Goal: Task Accomplishment & Management: Use online tool/utility

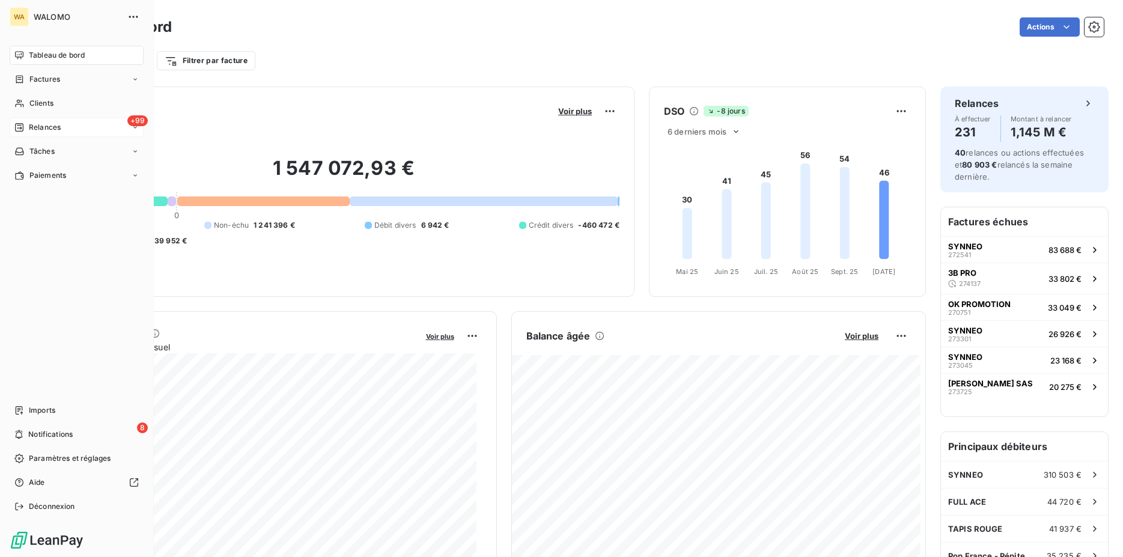
click at [49, 126] on span "Relances" at bounding box center [45, 127] width 32 height 11
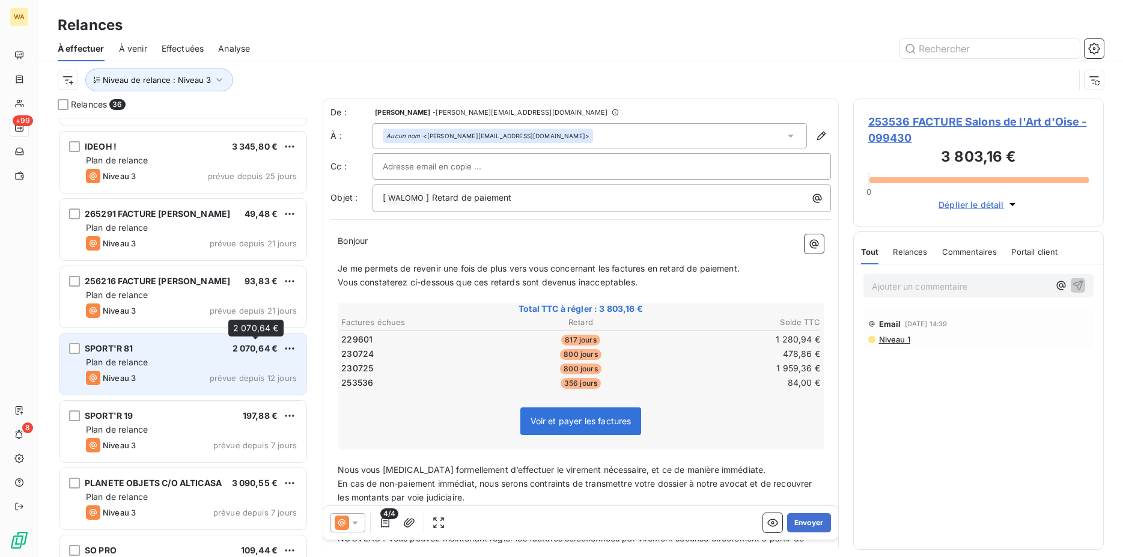
scroll to position [185, 0]
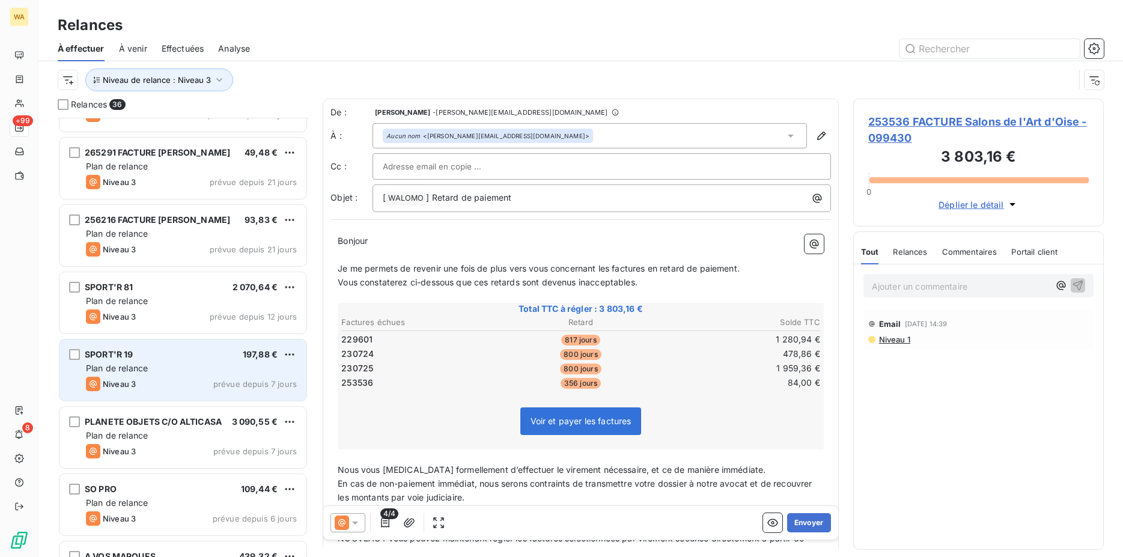
click at [219, 358] on div "SPORT'R 19 197,88 €" at bounding box center [191, 354] width 211 height 11
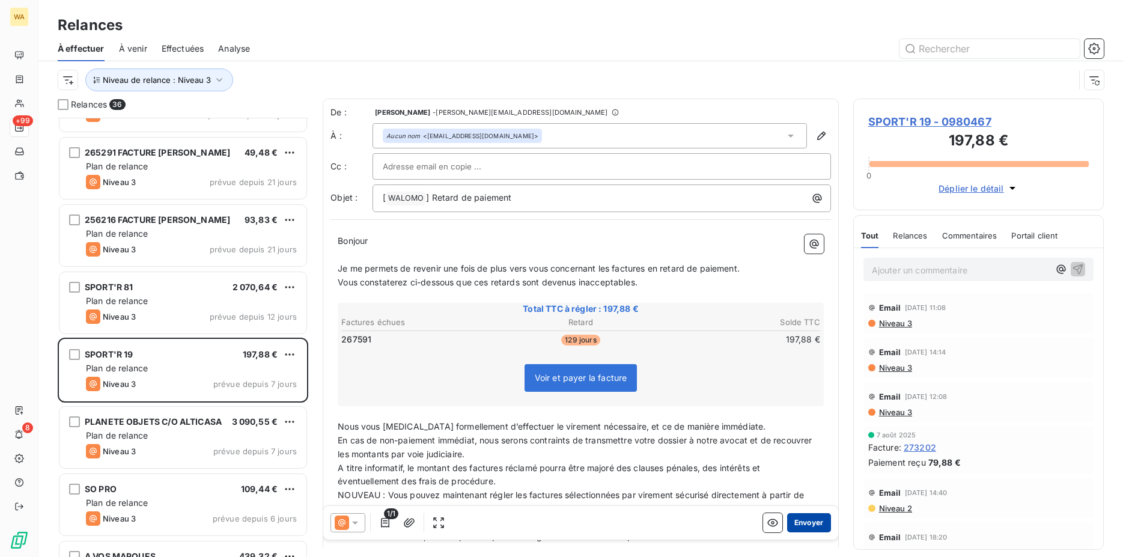
click at [792, 522] on button "Envoyer" at bounding box center [809, 522] width 44 height 19
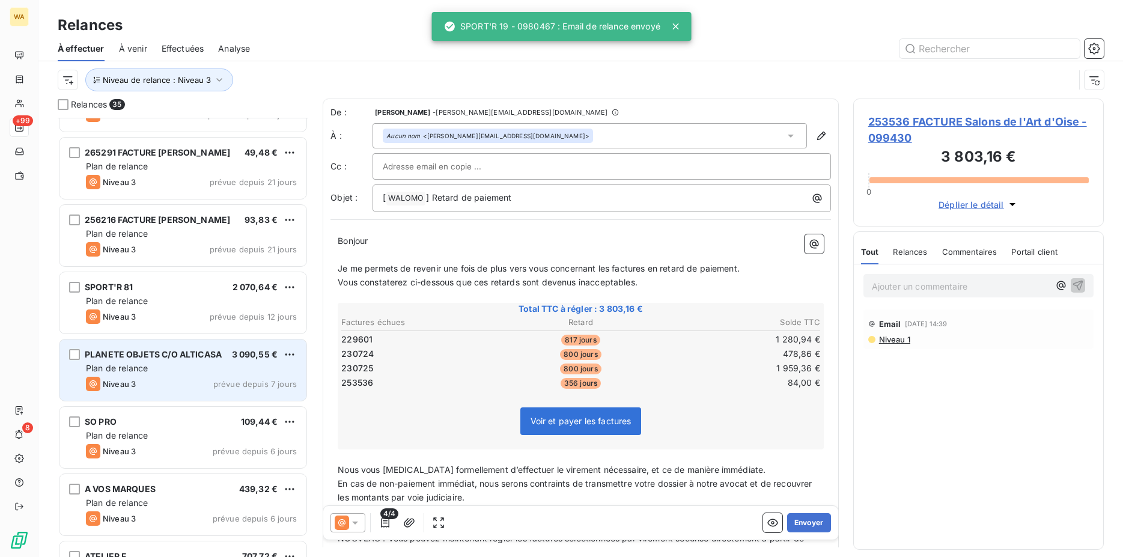
click at [145, 364] on span "Plan de relance" at bounding box center [117, 368] width 62 height 10
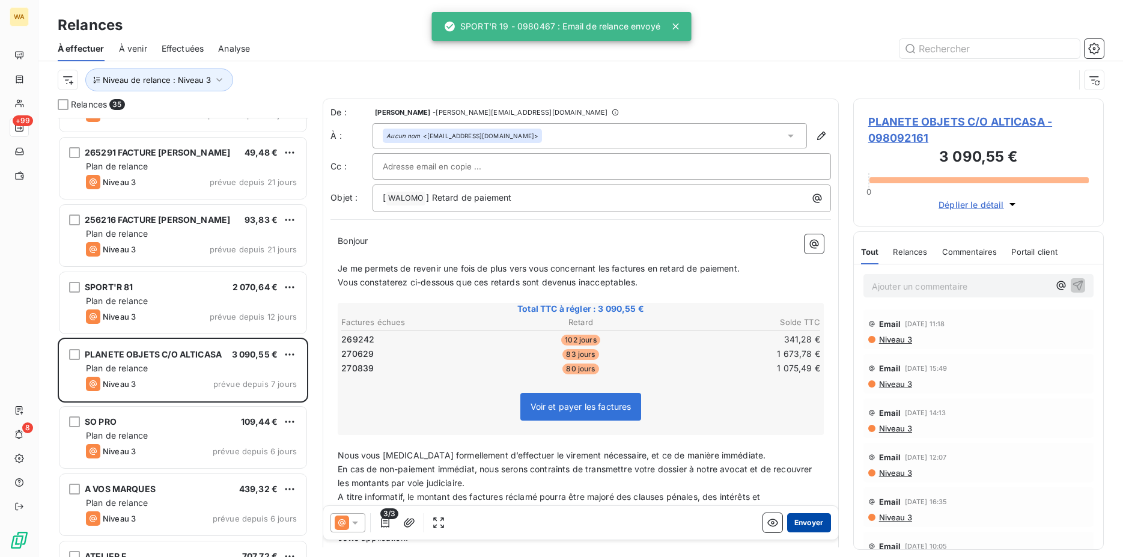
click at [803, 519] on button "Envoyer" at bounding box center [809, 522] width 44 height 19
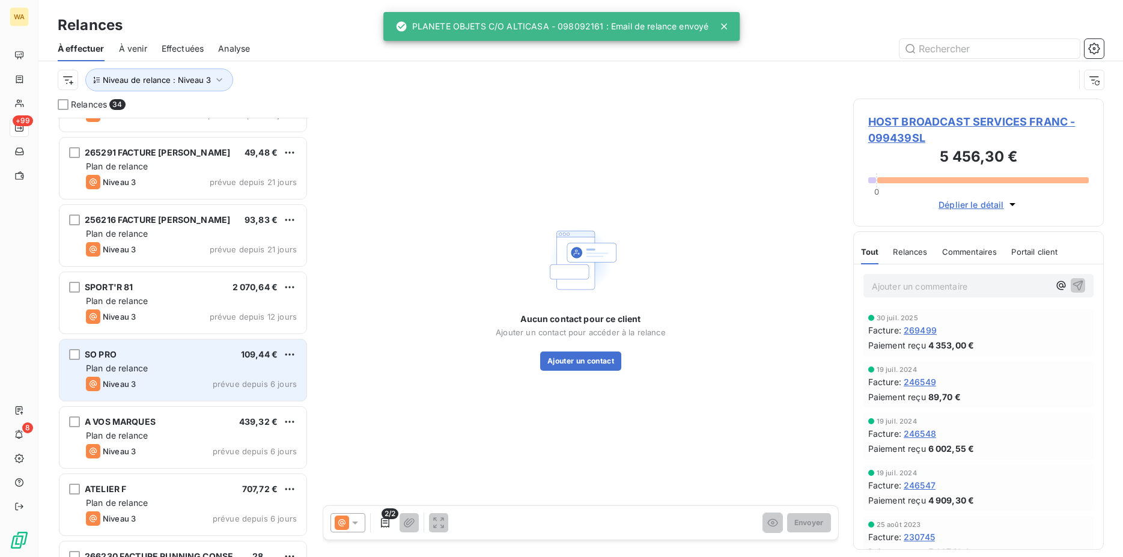
click at [148, 374] on div "SO PRO 109,44 € Plan de relance Niveau 3 prévue depuis 6 jours" at bounding box center [183, 370] width 247 height 61
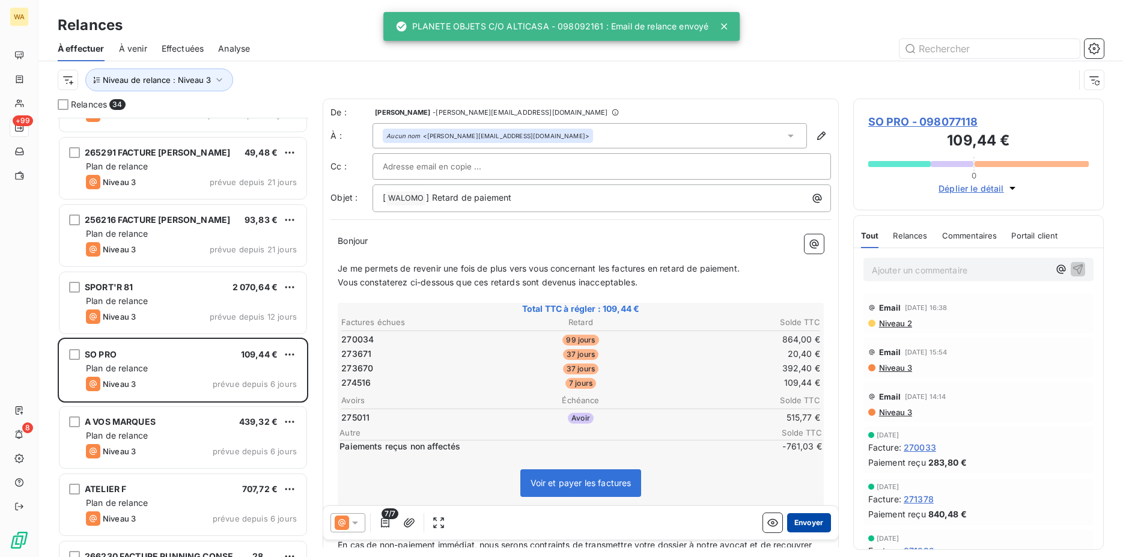
click at [793, 521] on button "Envoyer" at bounding box center [809, 522] width 44 height 19
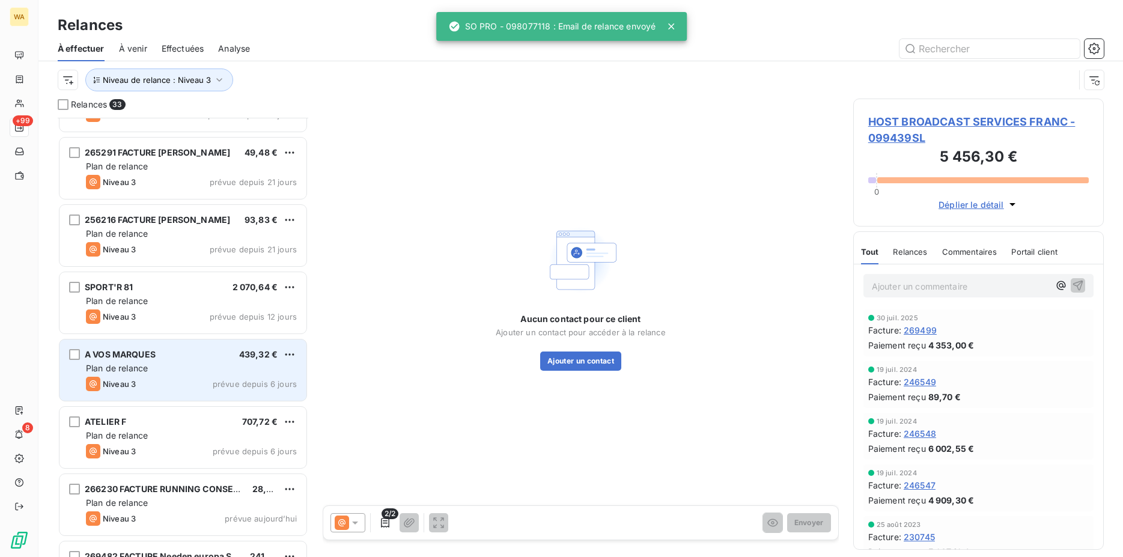
click at [180, 358] on div "A VOS MARQUES 439,32 €" at bounding box center [191, 354] width 211 height 11
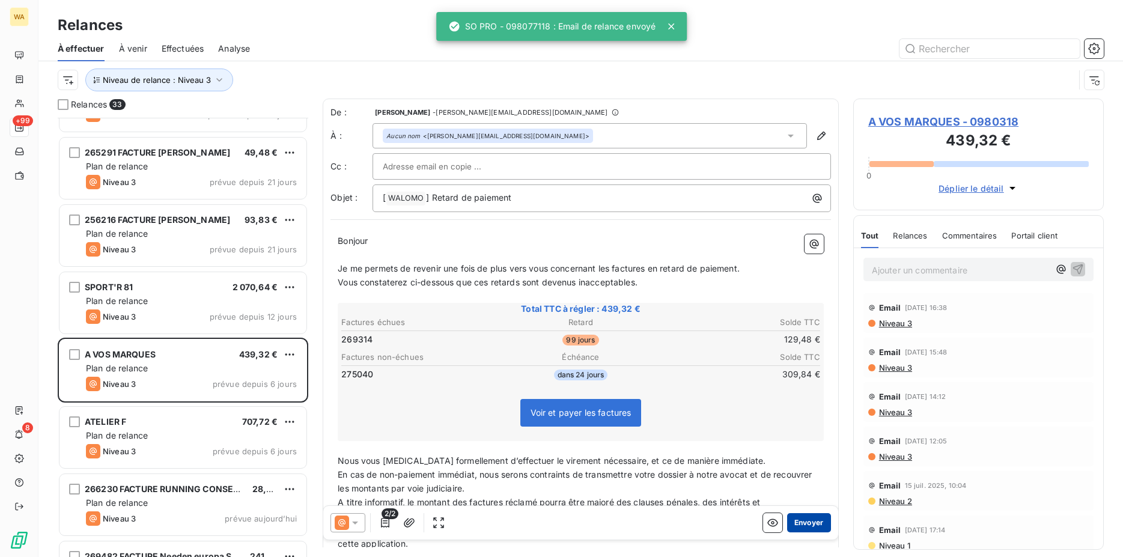
click at [806, 521] on button "Envoyer" at bounding box center [809, 522] width 44 height 19
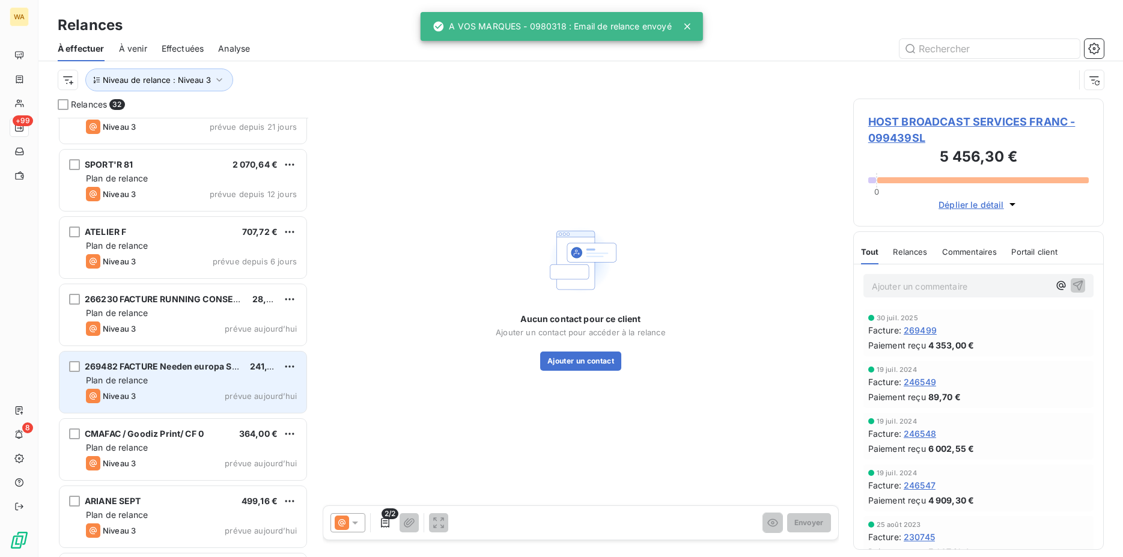
scroll to position [368, 0]
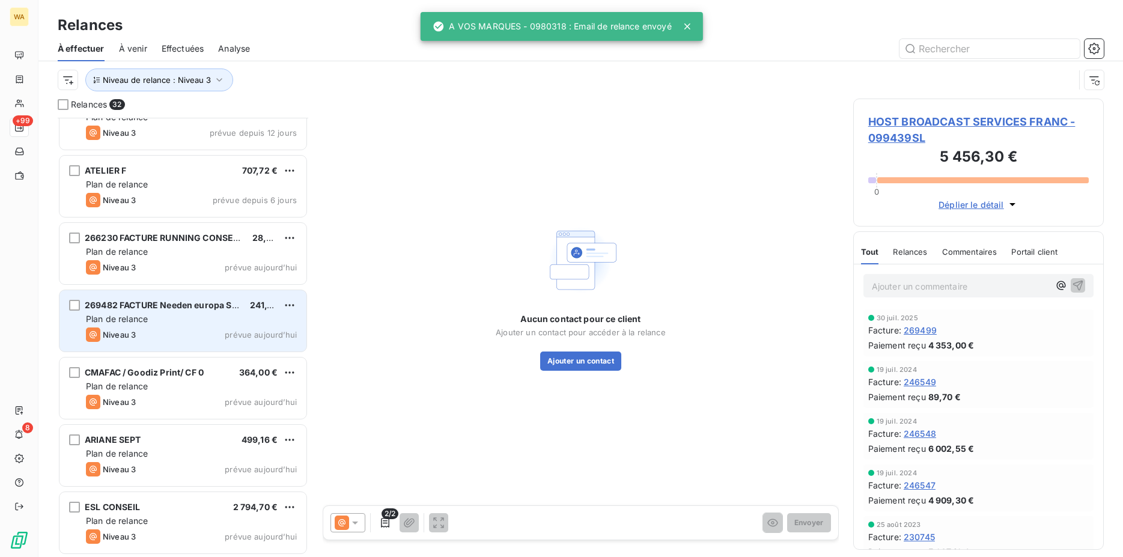
click at [207, 383] on div "Plan de relance" at bounding box center [191, 386] width 211 height 12
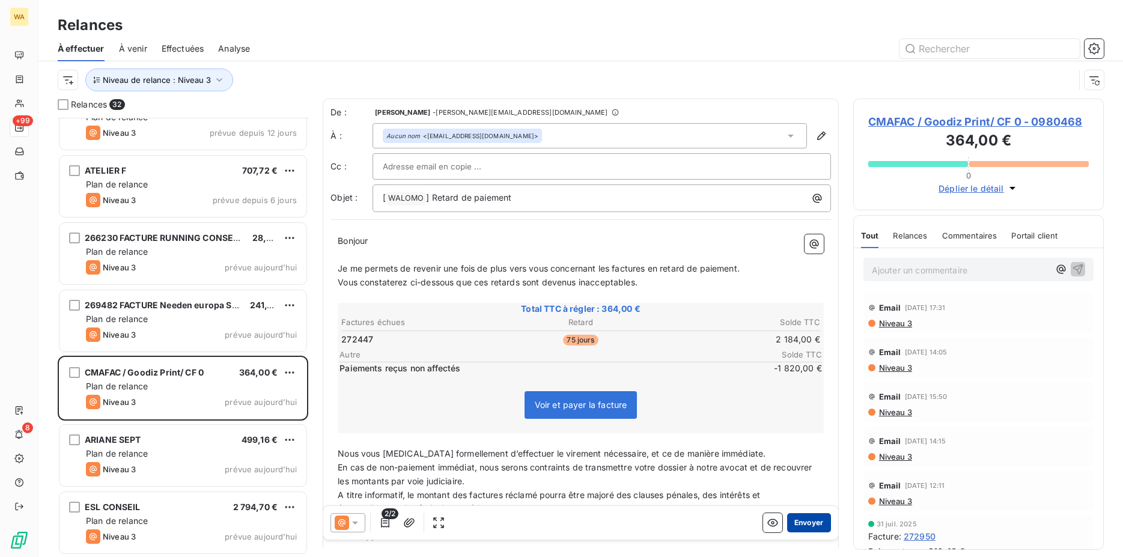
click at [807, 523] on button "Envoyer" at bounding box center [809, 522] width 44 height 19
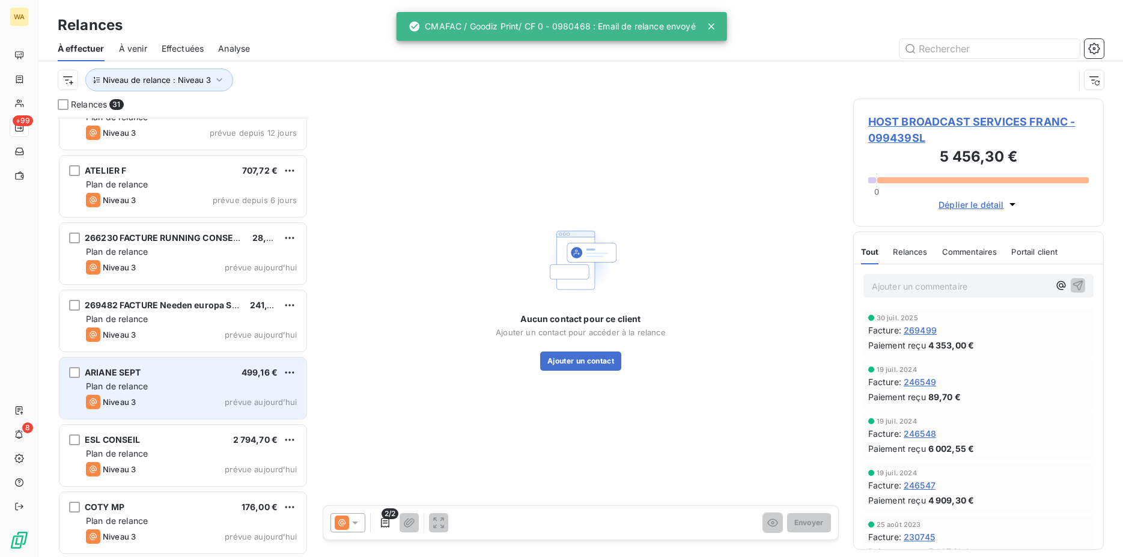
click at [174, 389] on div "Plan de relance" at bounding box center [191, 386] width 211 height 12
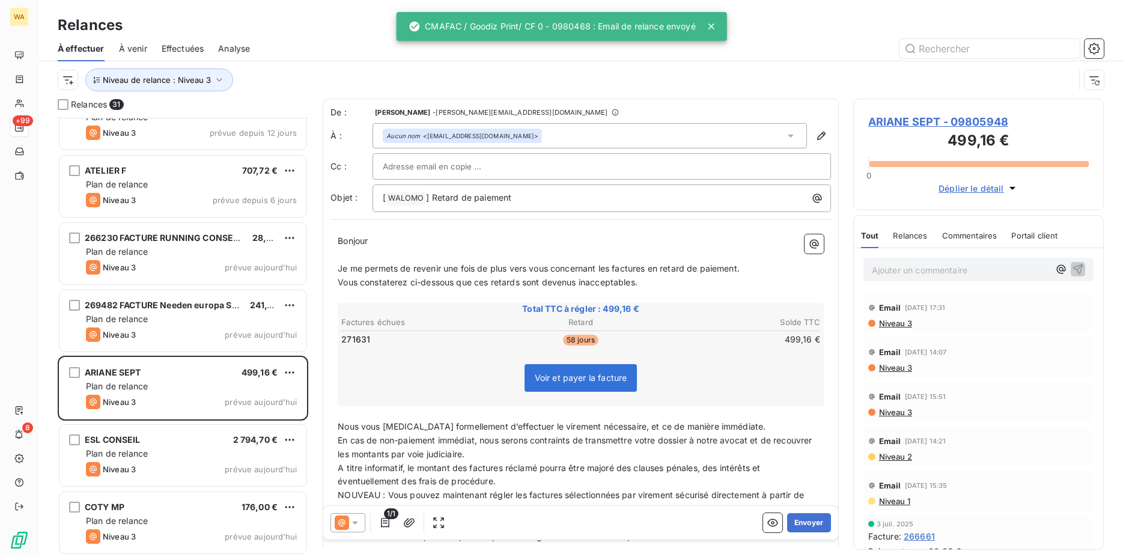
click at [822, 525] on div "1/1 Envoyer" at bounding box center [580, 523] width 515 height 34
click at [803, 518] on button "Envoyer" at bounding box center [809, 522] width 44 height 19
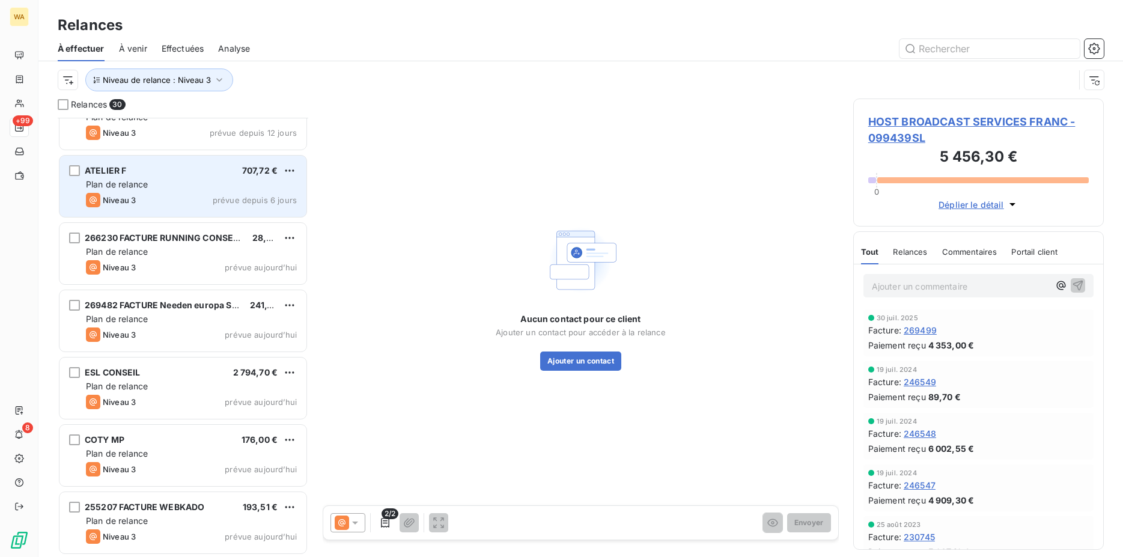
click at [157, 185] on div "Plan de relance" at bounding box center [191, 185] width 211 height 12
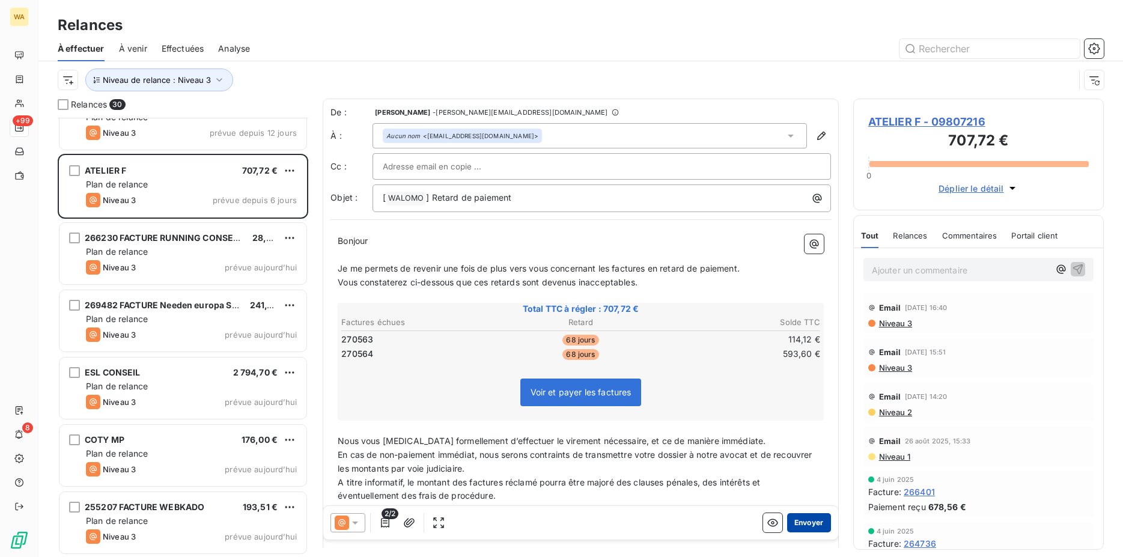
click at [807, 525] on button "Envoyer" at bounding box center [809, 522] width 44 height 19
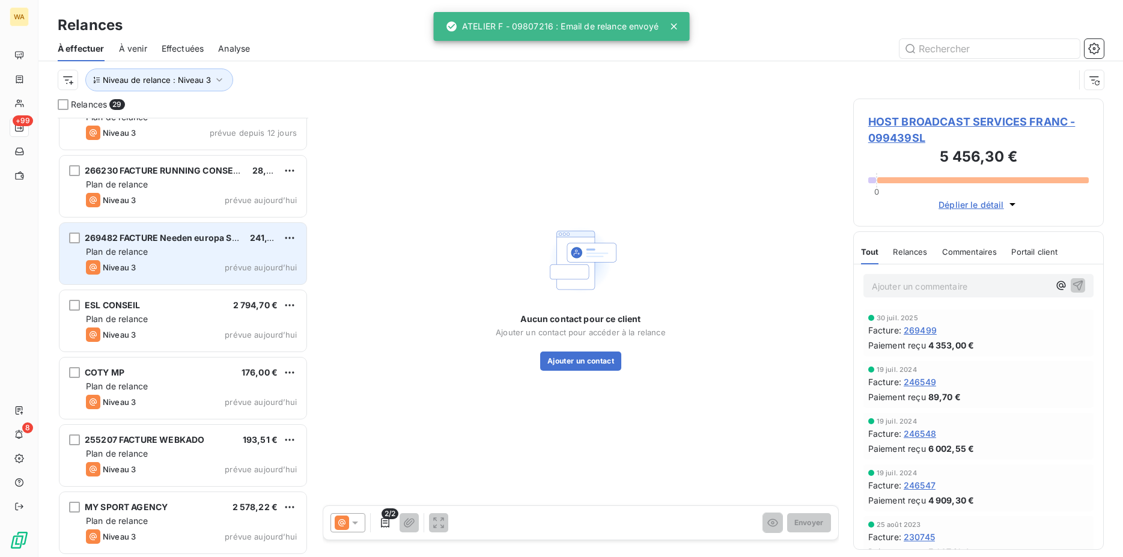
click at [176, 242] on span "269482 FACTURE Needen europa S.L (Ne plus" at bounding box center [181, 238] width 192 height 10
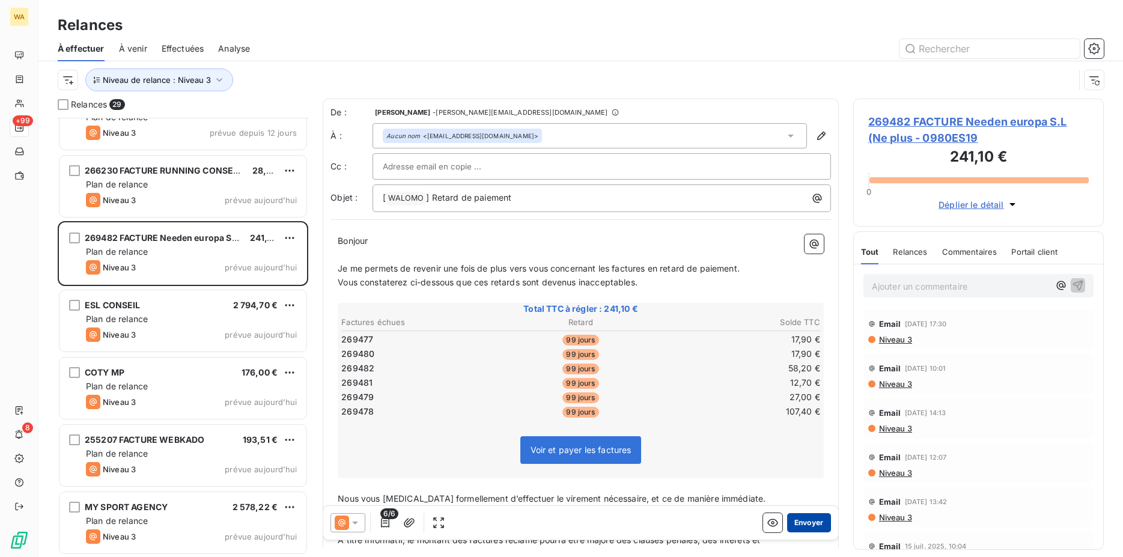
click at [805, 521] on button "Envoyer" at bounding box center [809, 522] width 44 height 19
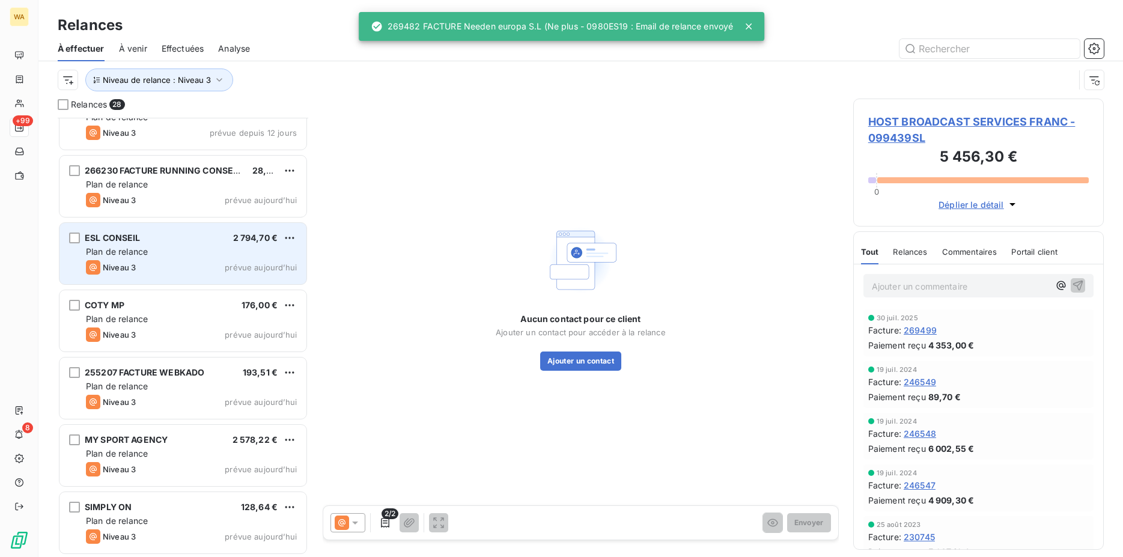
click at [173, 246] on div "Plan de relance" at bounding box center [191, 252] width 211 height 12
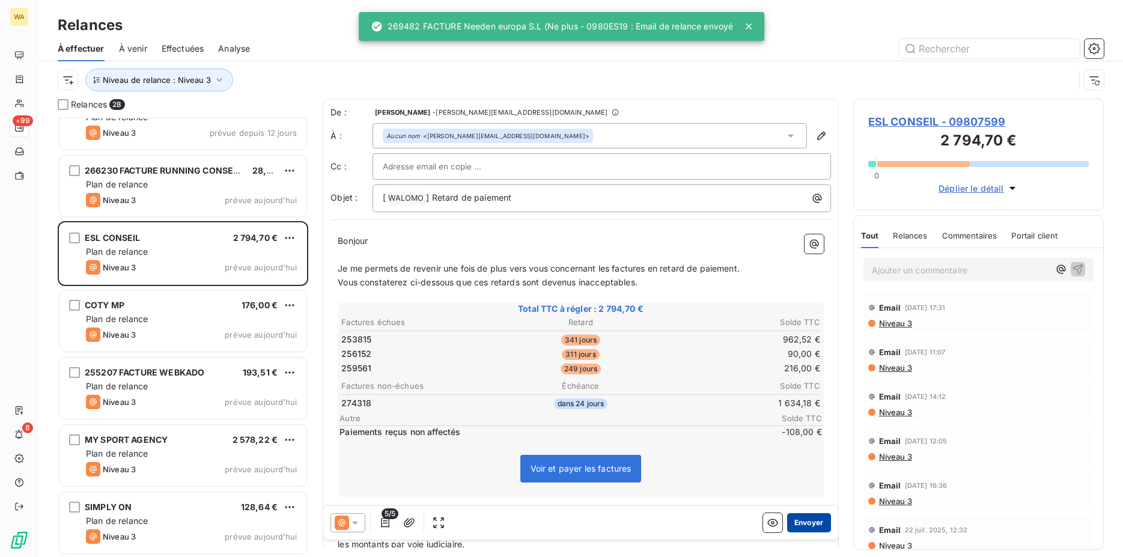
click at [805, 518] on button "Envoyer" at bounding box center [809, 522] width 44 height 19
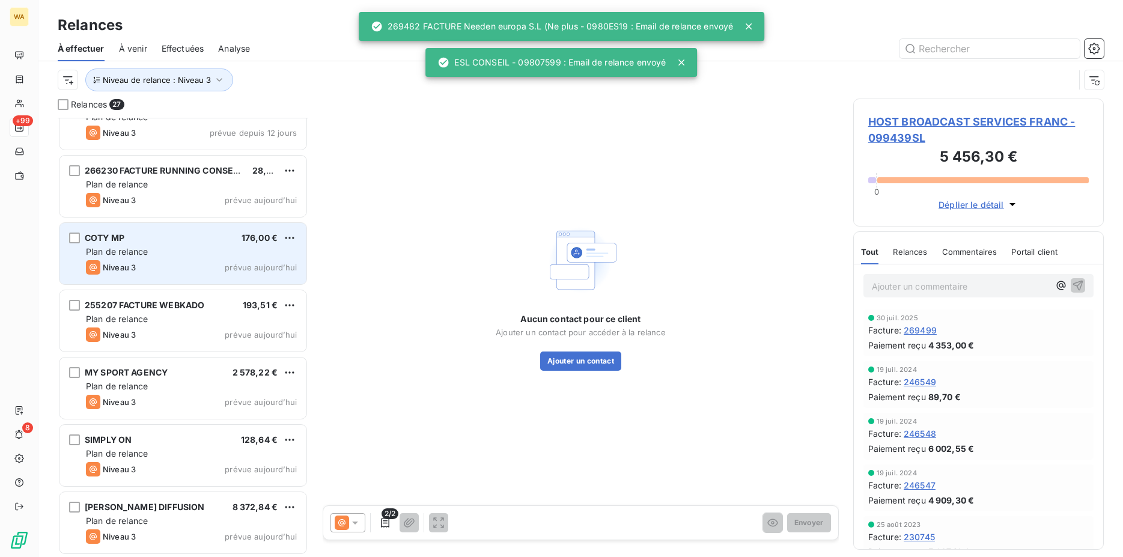
click at [144, 254] on span "Plan de relance" at bounding box center [117, 251] width 62 height 10
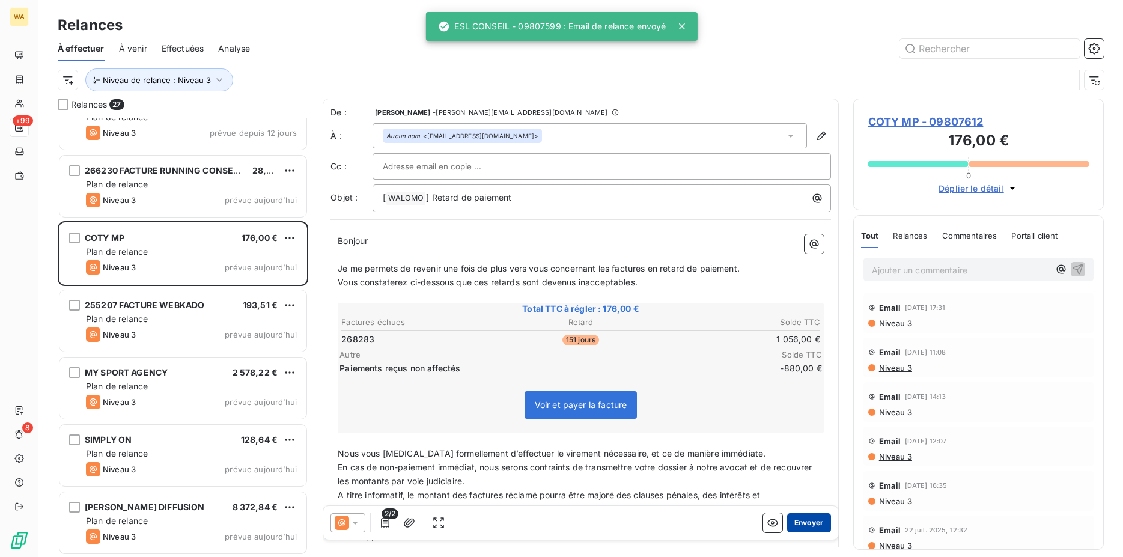
click at [792, 520] on button "Envoyer" at bounding box center [809, 522] width 44 height 19
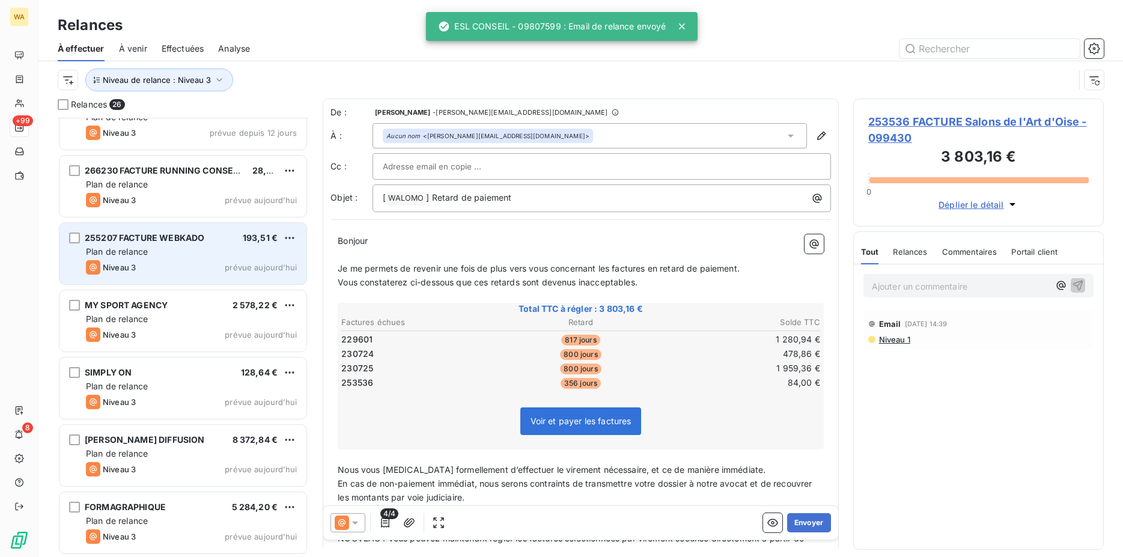
click at [163, 251] on div "Plan de relance" at bounding box center [191, 252] width 211 height 12
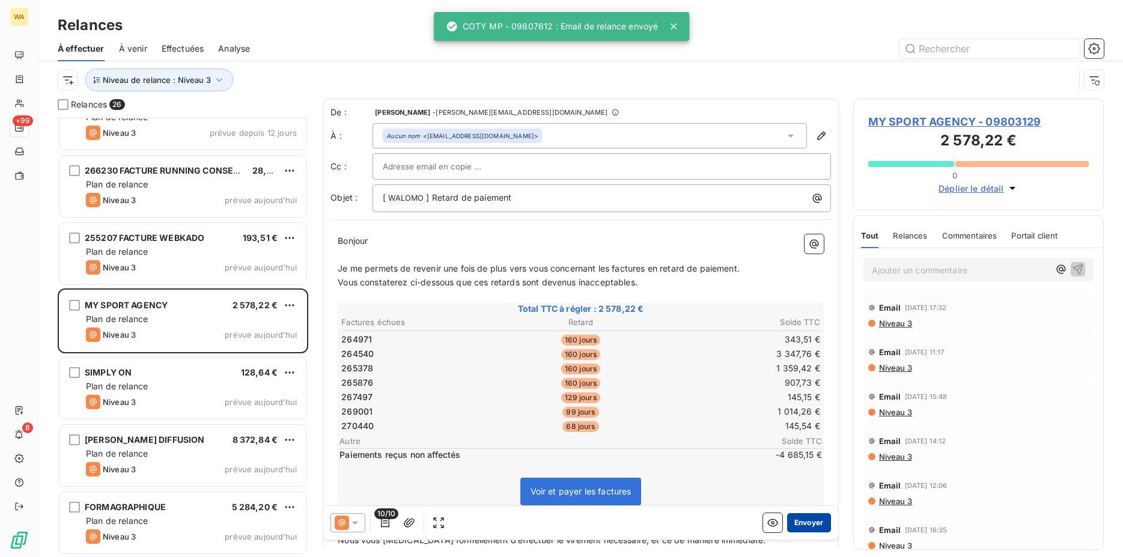
click at [802, 521] on button "Envoyer" at bounding box center [809, 522] width 44 height 19
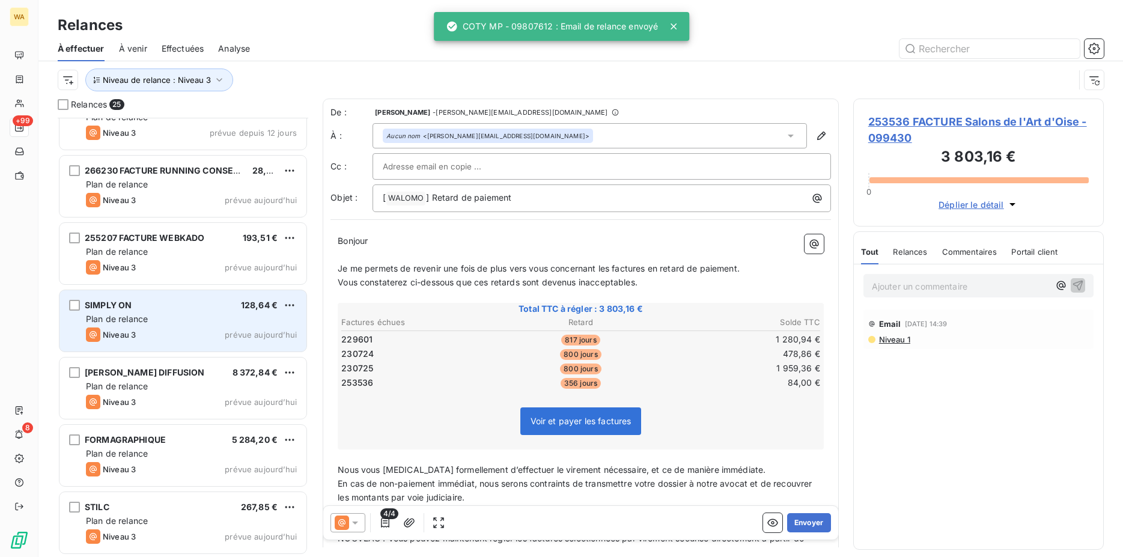
click at [167, 319] on div "Plan de relance" at bounding box center [191, 319] width 211 height 12
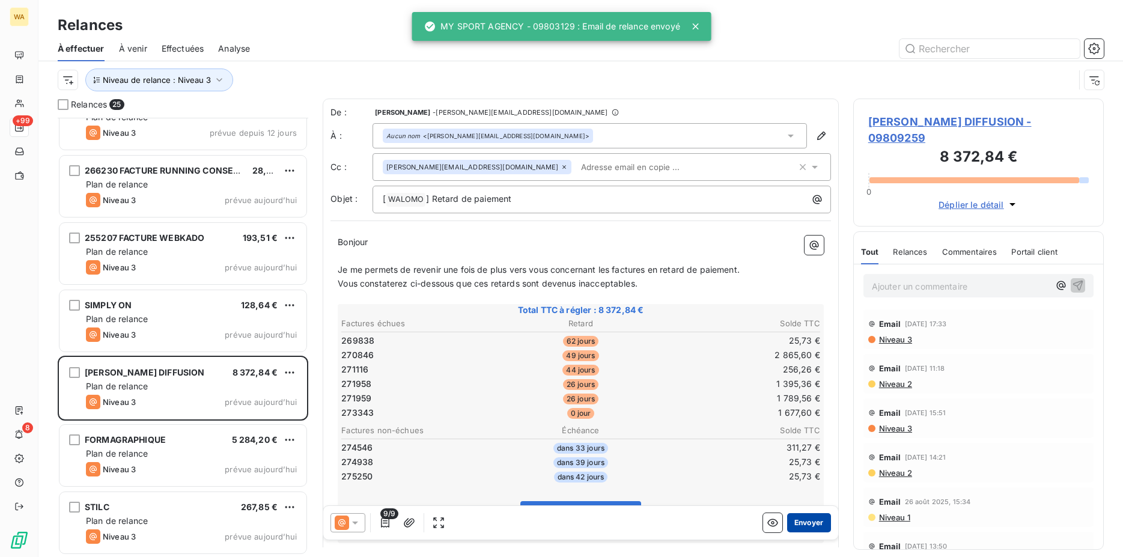
click at [808, 522] on button "Envoyer" at bounding box center [809, 522] width 44 height 19
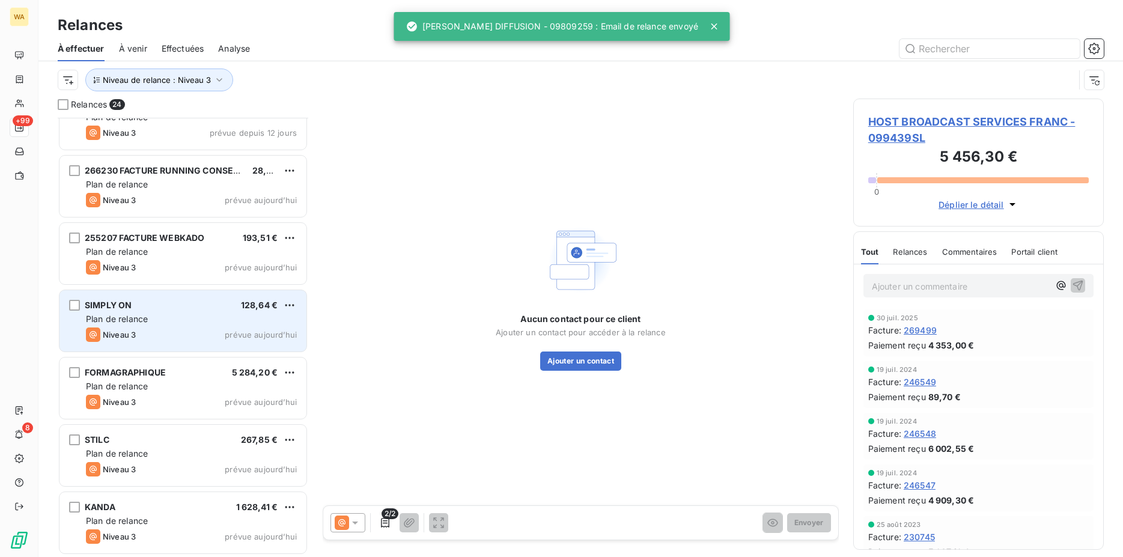
click at [133, 314] on div "Plan de relance" at bounding box center [191, 319] width 211 height 12
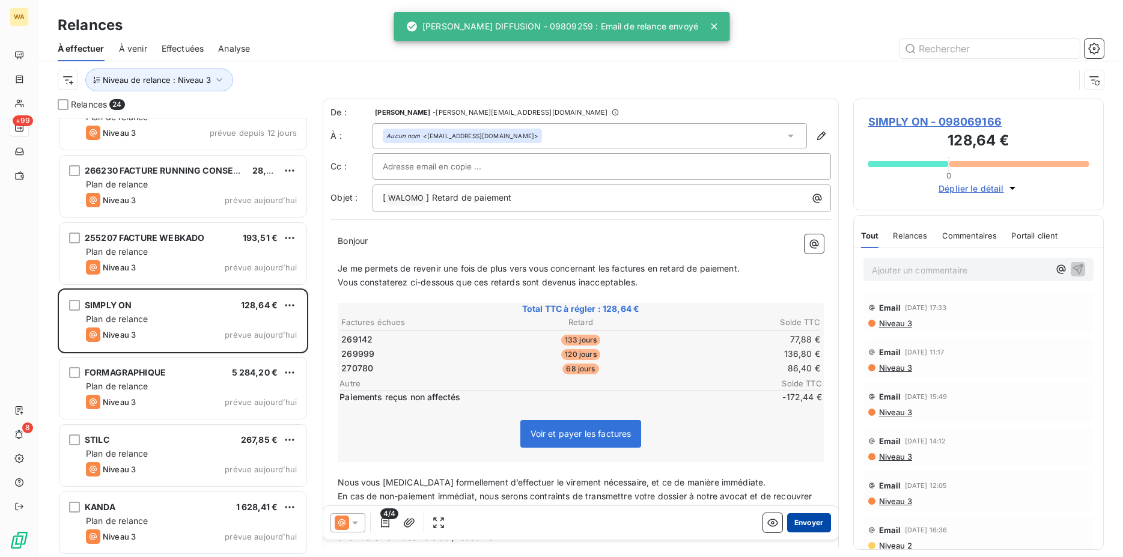
click at [793, 524] on button "Envoyer" at bounding box center [809, 522] width 44 height 19
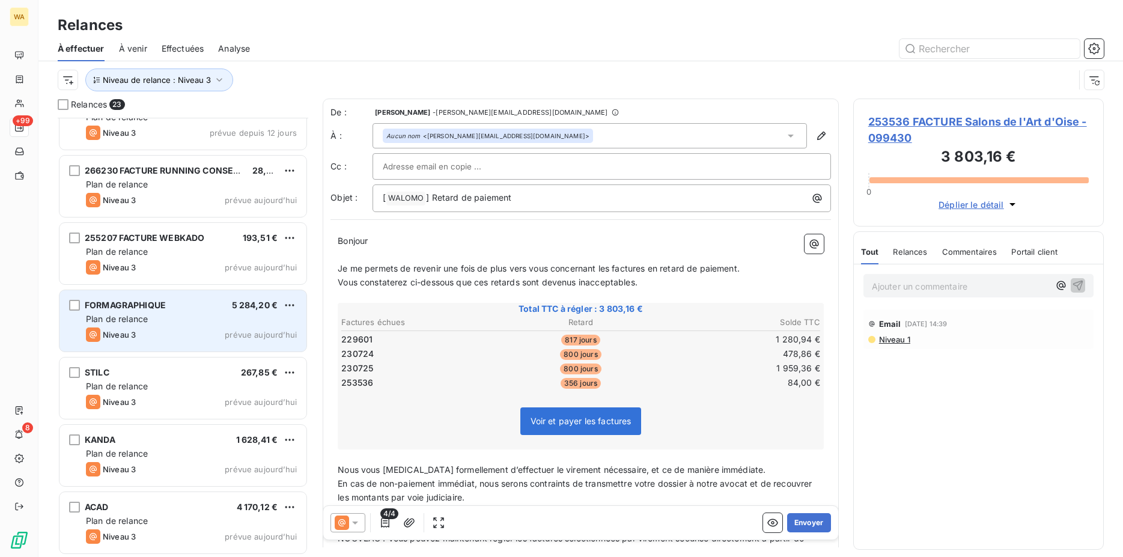
click at [147, 316] on span "Plan de relance" at bounding box center [117, 319] width 62 height 10
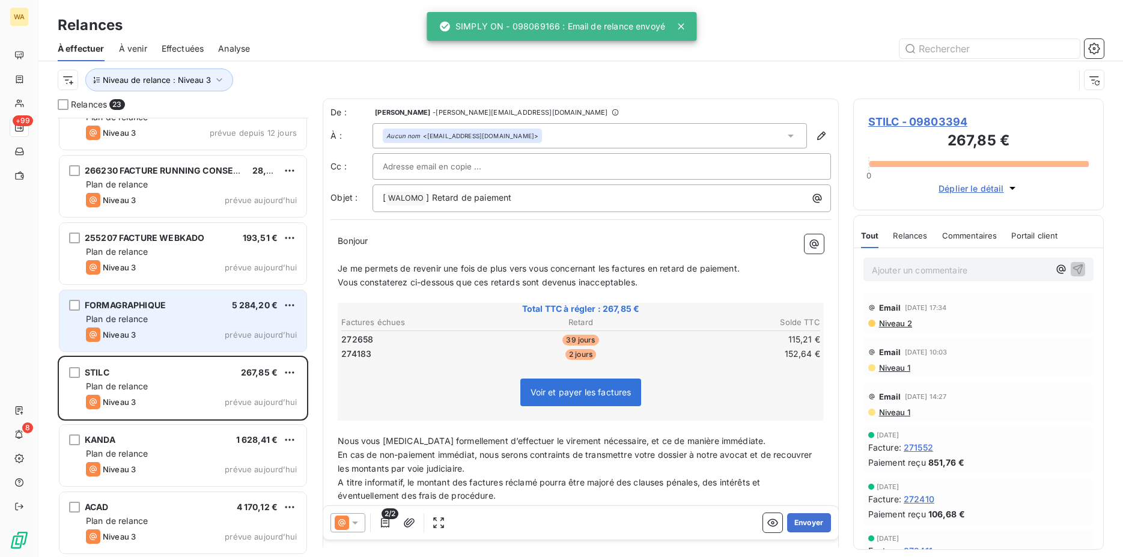
click at [182, 324] on div "Plan de relance" at bounding box center [191, 319] width 211 height 12
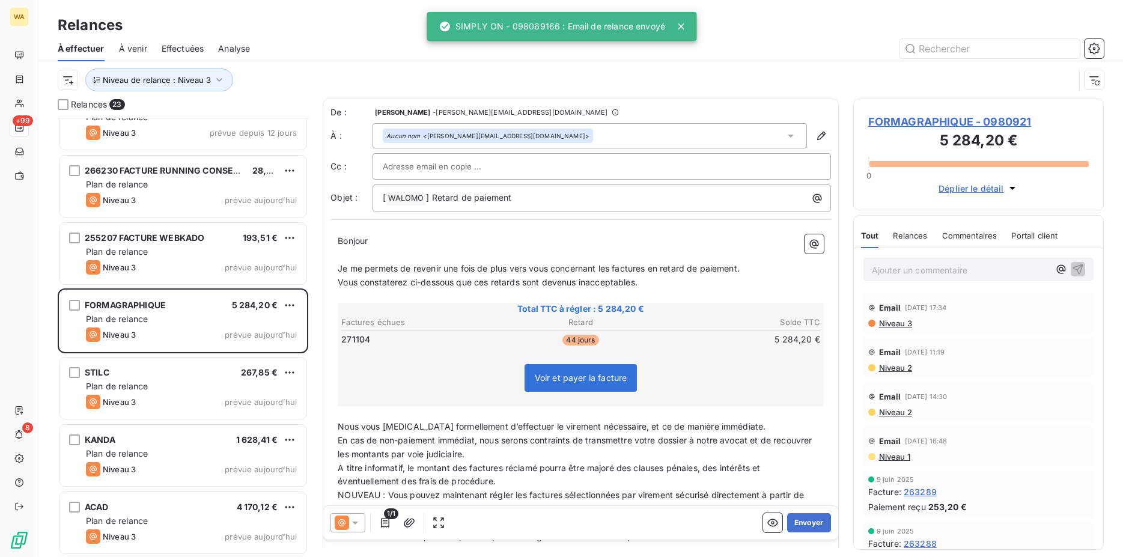
click at [350, 520] on icon at bounding box center [355, 523] width 12 height 12
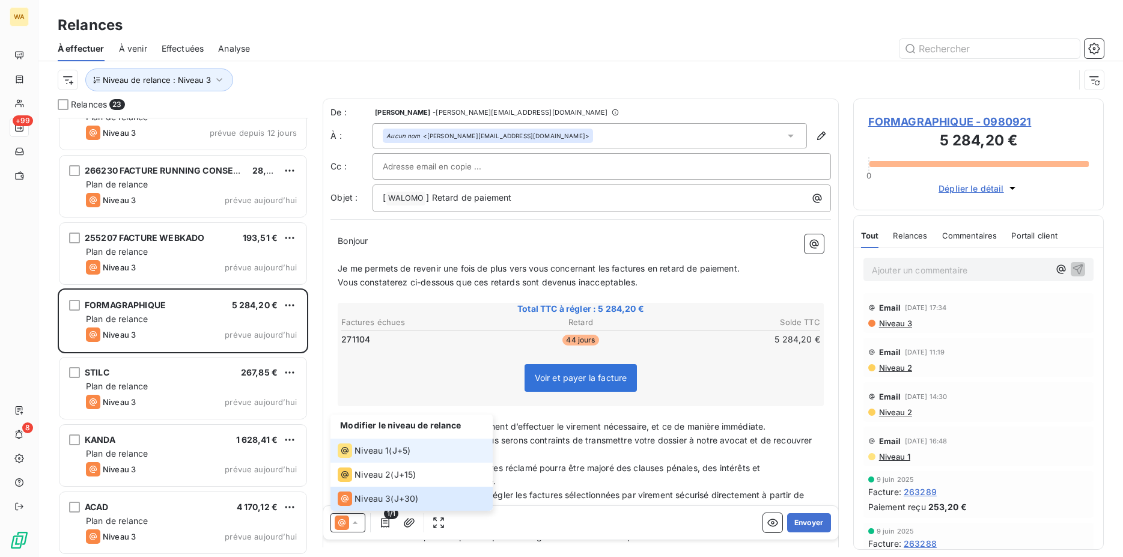
click at [364, 451] on span "Niveau 1" at bounding box center [372, 451] width 34 height 12
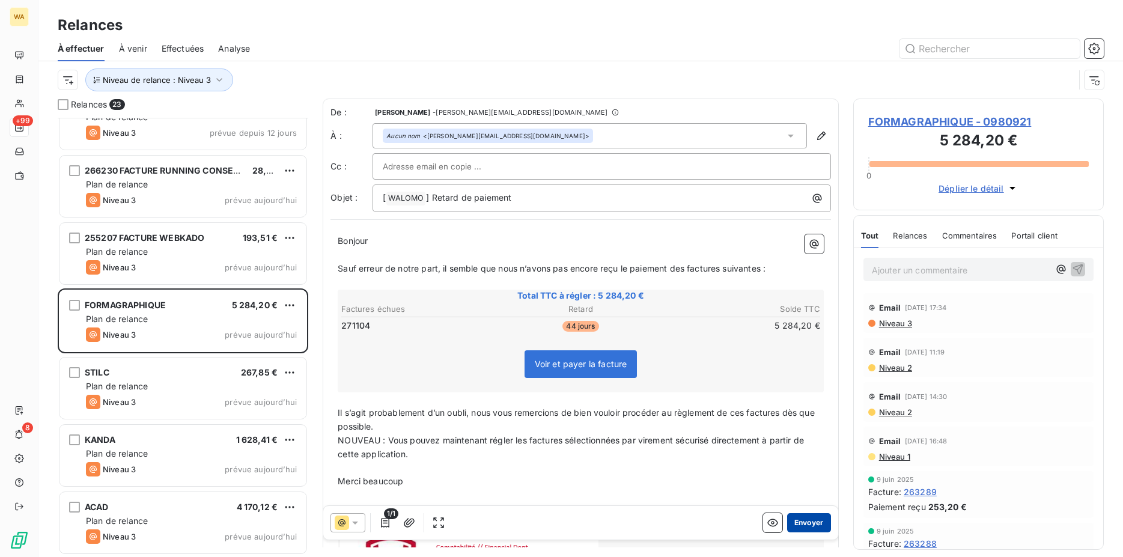
click at [792, 516] on button "Envoyer" at bounding box center [809, 522] width 44 height 19
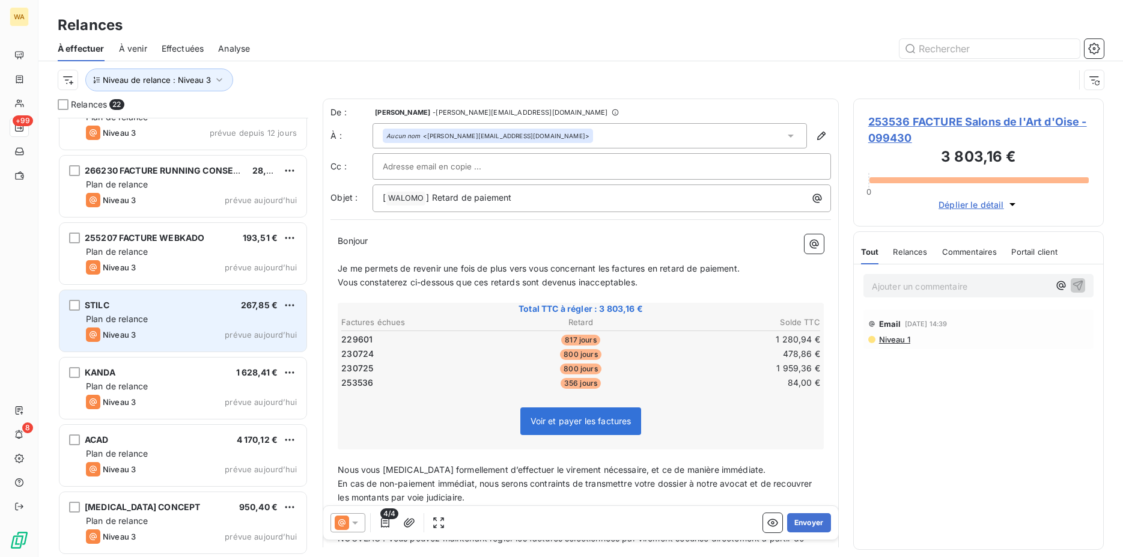
click at [170, 322] on div "Plan de relance" at bounding box center [191, 319] width 211 height 12
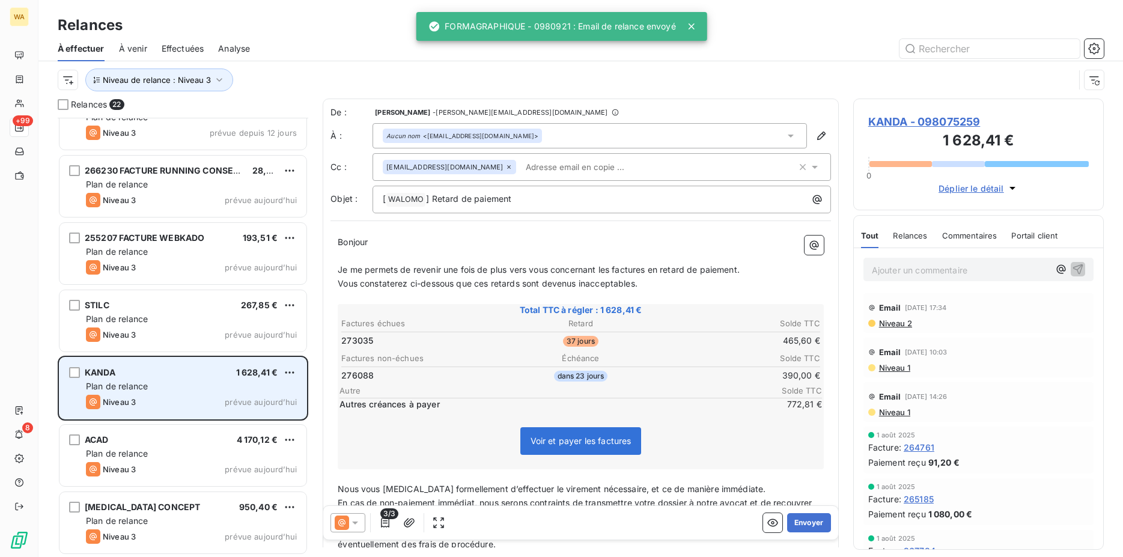
click at [171, 395] on div "Niveau 3 prévue aujourd’hui" at bounding box center [191, 402] width 211 height 14
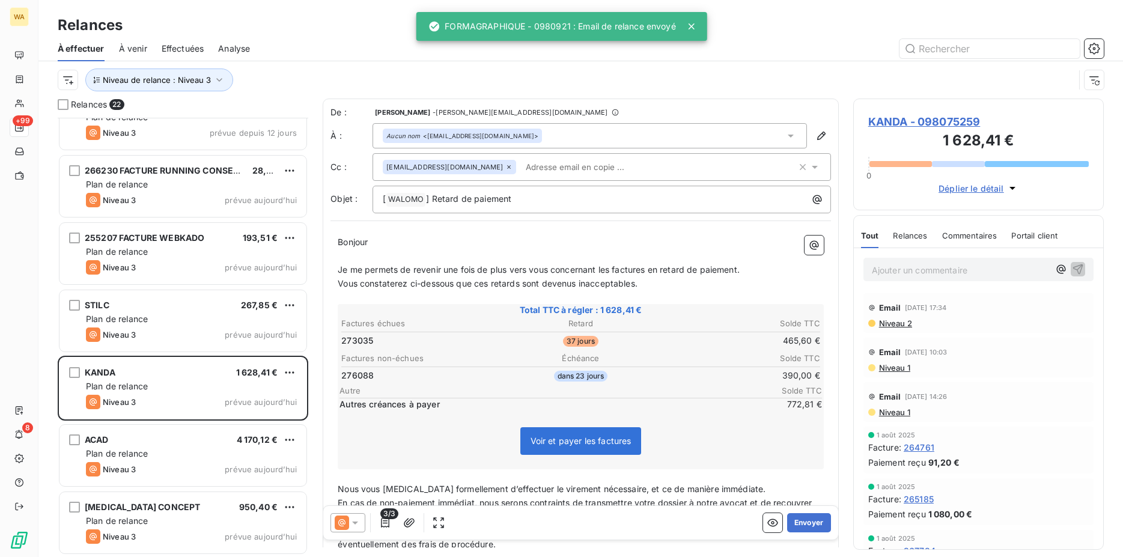
click at [354, 522] on icon at bounding box center [355, 523] width 6 height 3
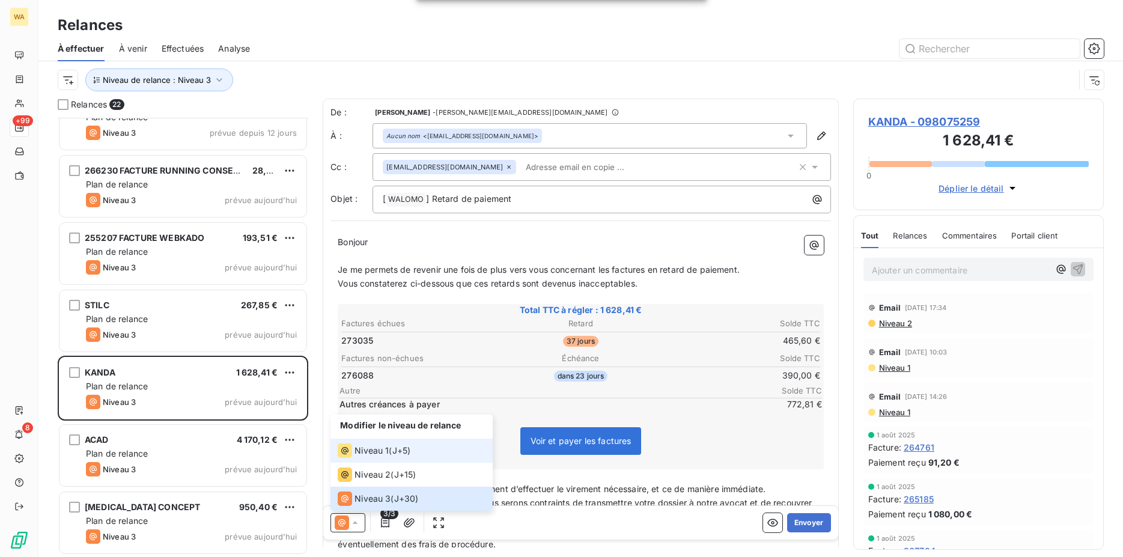
click at [358, 451] on span "Niveau 1" at bounding box center [372, 451] width 34 height 12
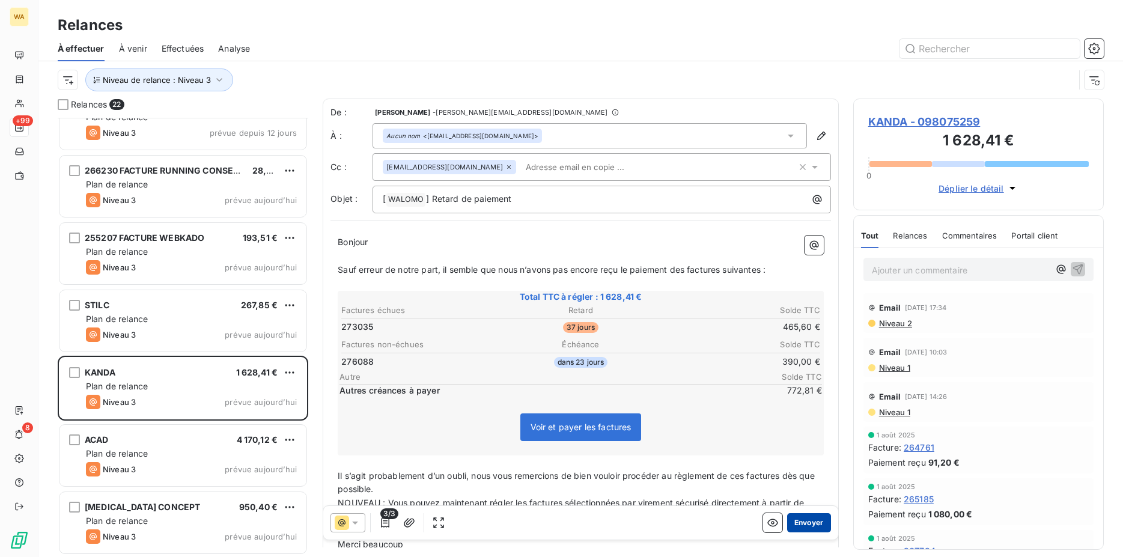
click at [789, 518] on button "Envoyer" at bounding box center [809, 522] width 44 height 19
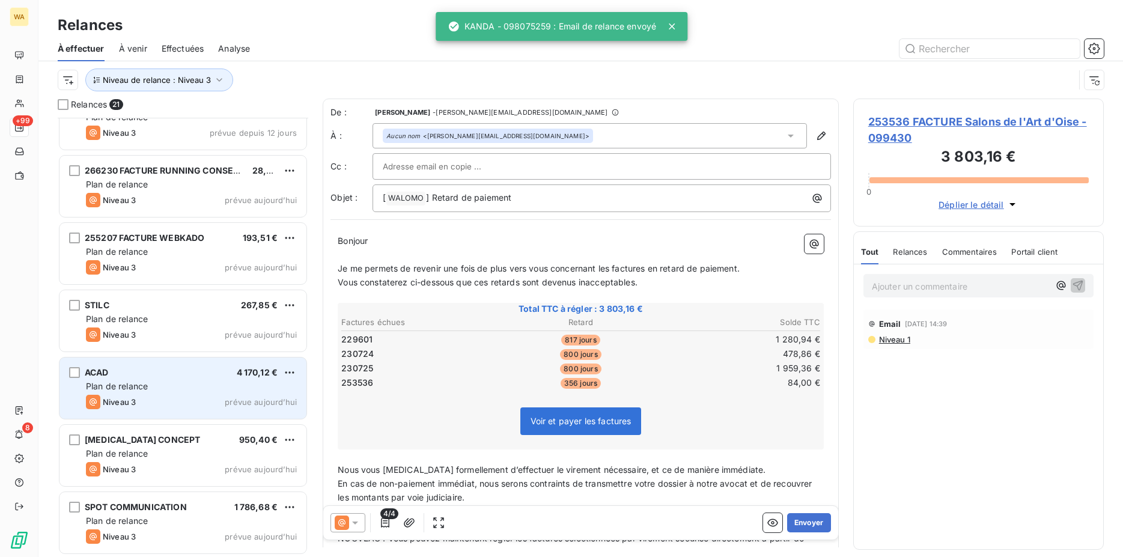
click at [165, 380] on div "ACAD 4 170,12 € Plan de relance Niveau 3 prévue [DATE]" at bounding box center [183, 388] width 247 height 61
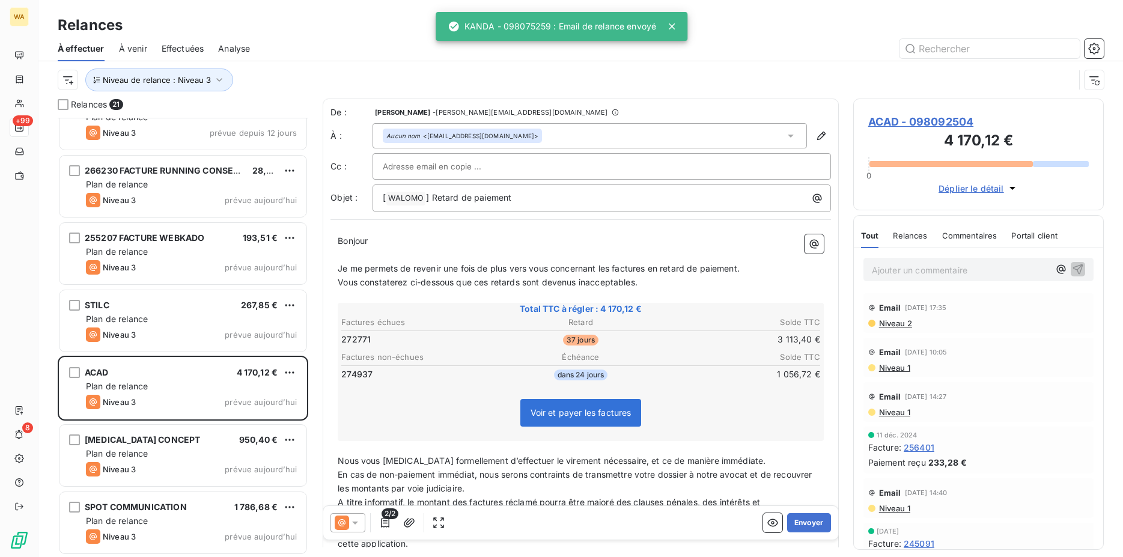
click at [353, 522] on icon at bounding box center [355, 523] width 6 height 3
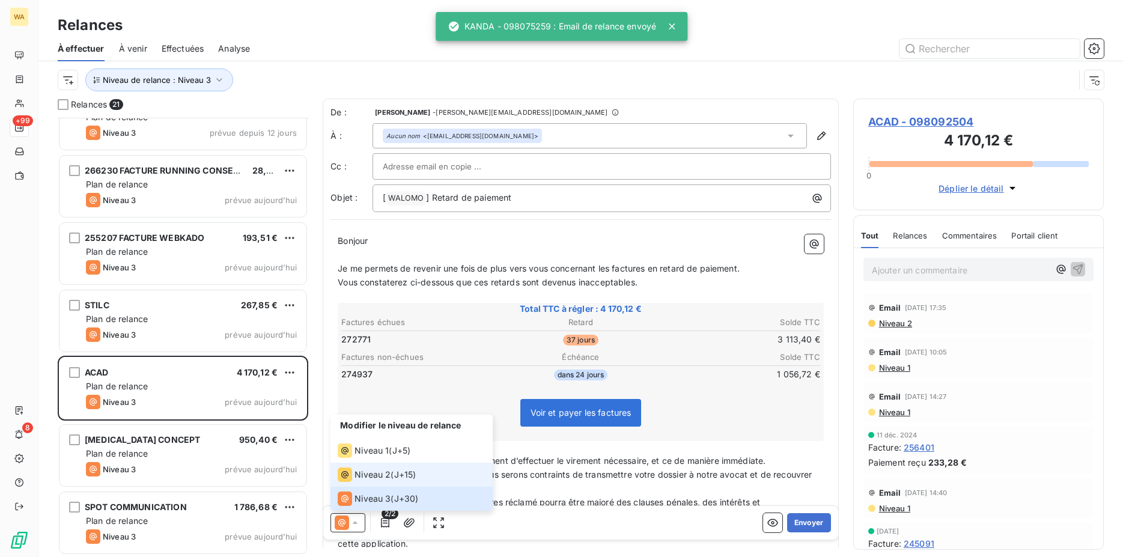
click at [360, 467] on li "Niveau 2 ( J+15 )" at bounding box center [412, 475] width 162 height 24
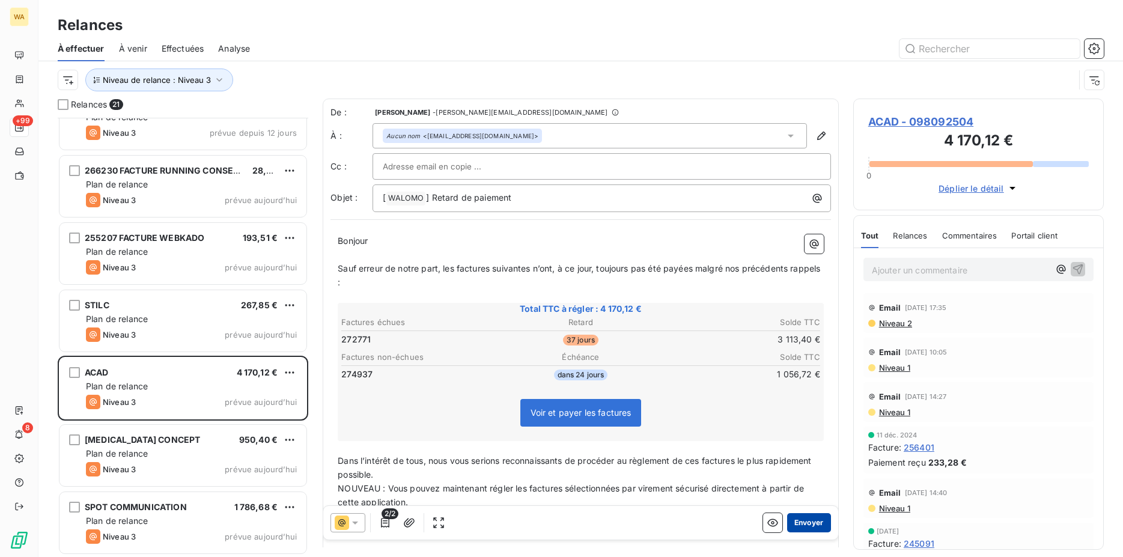
click at [796, 518] on button "Envoyer" at bounding box center [809, 522] width 44 height 19
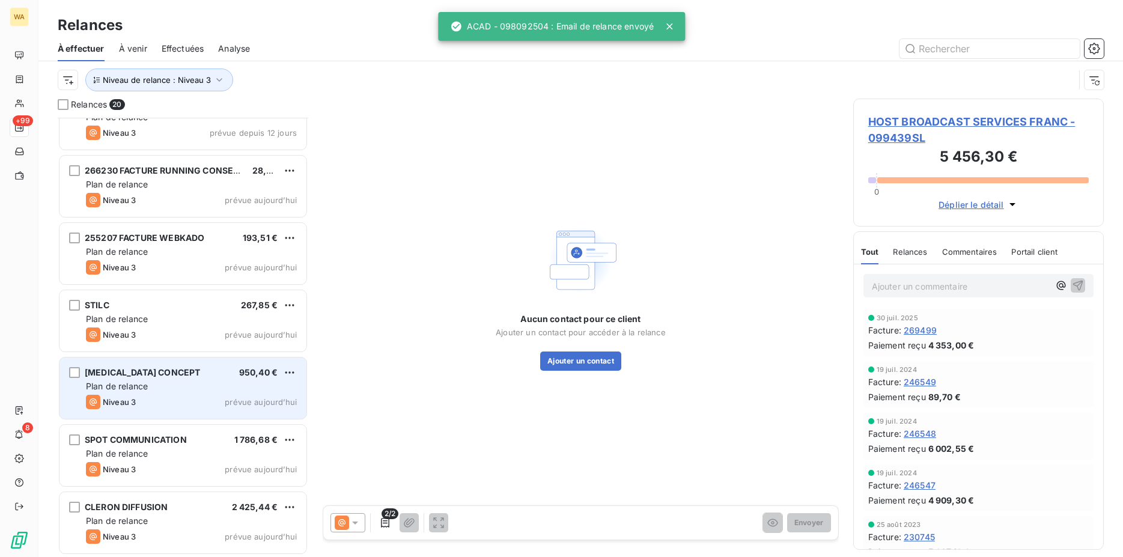
click at [161, 388] on div "Plan de relance" at bounding box center [191, 386] width 211 height 12
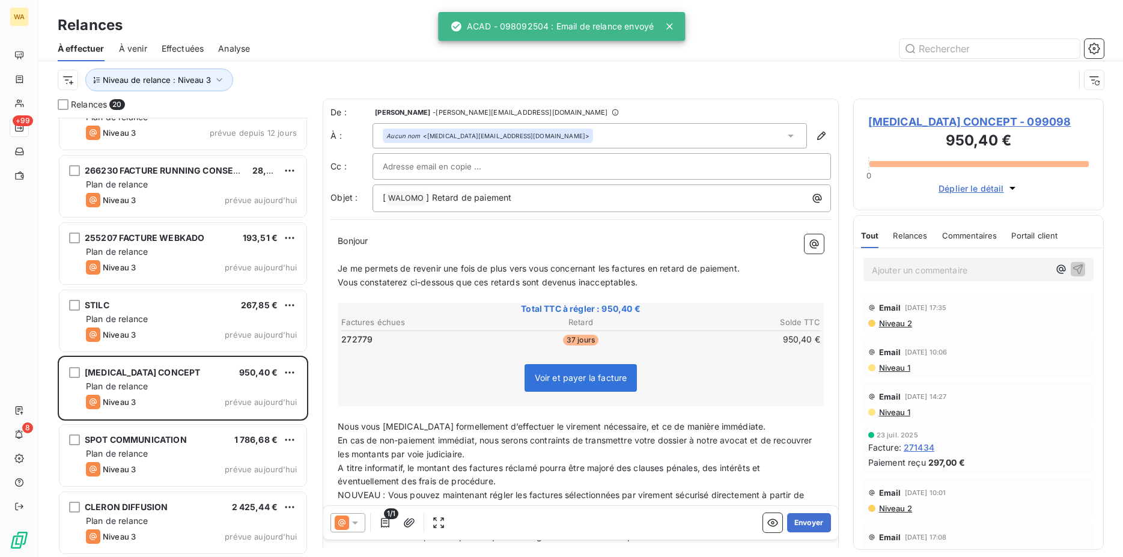
click at [352, 525] on icon at bounding box center [355, 523] width 12 height 12
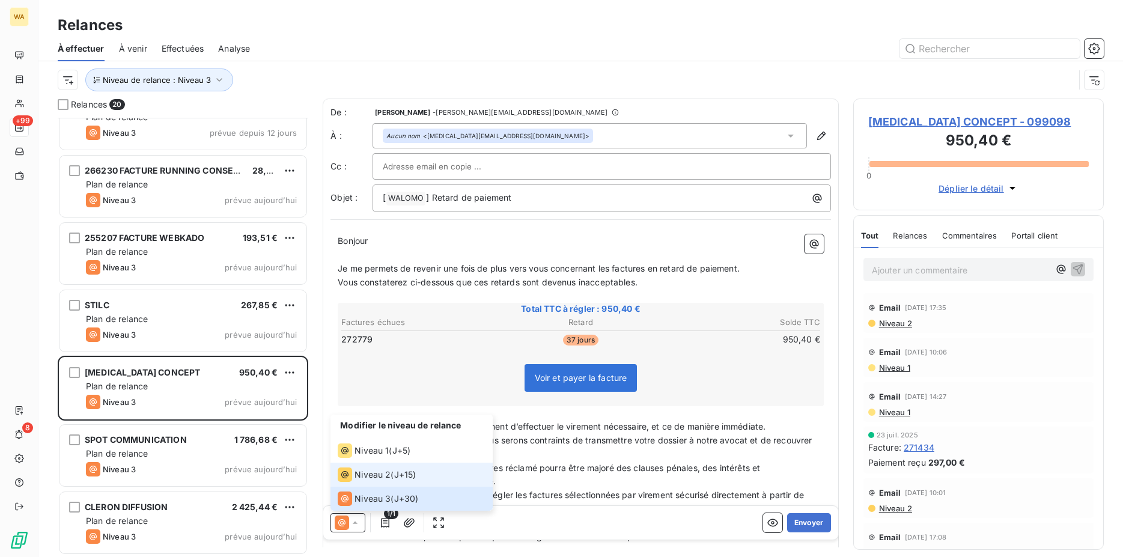
click at [358, 476] on span "Niveau 2" at bounding box center [373, 475] width 36 height 12
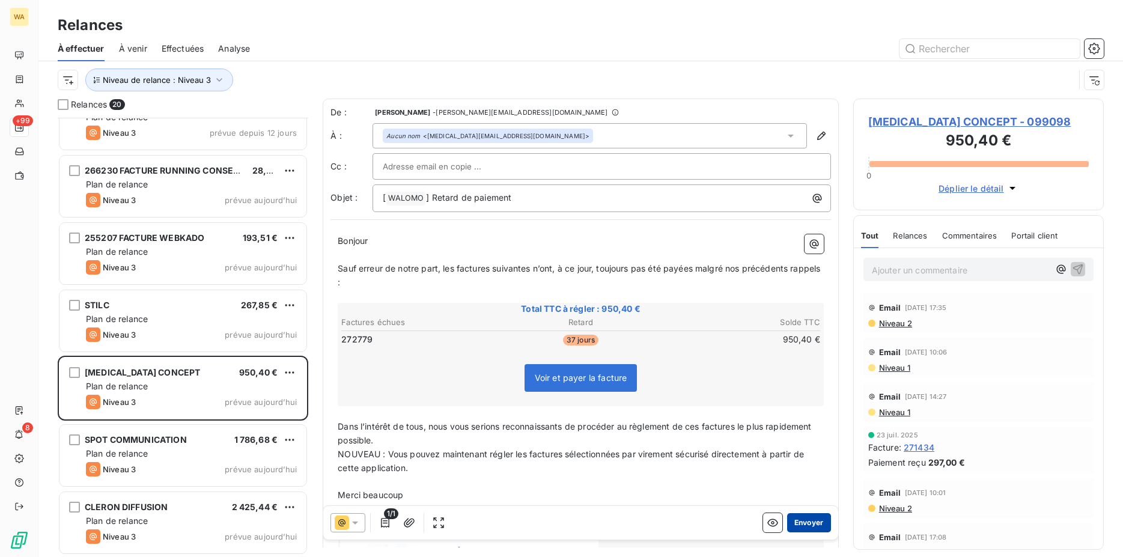
click at [795, 525] on button "Envoyer" at bounding box center [809, 522] width 44 height 19
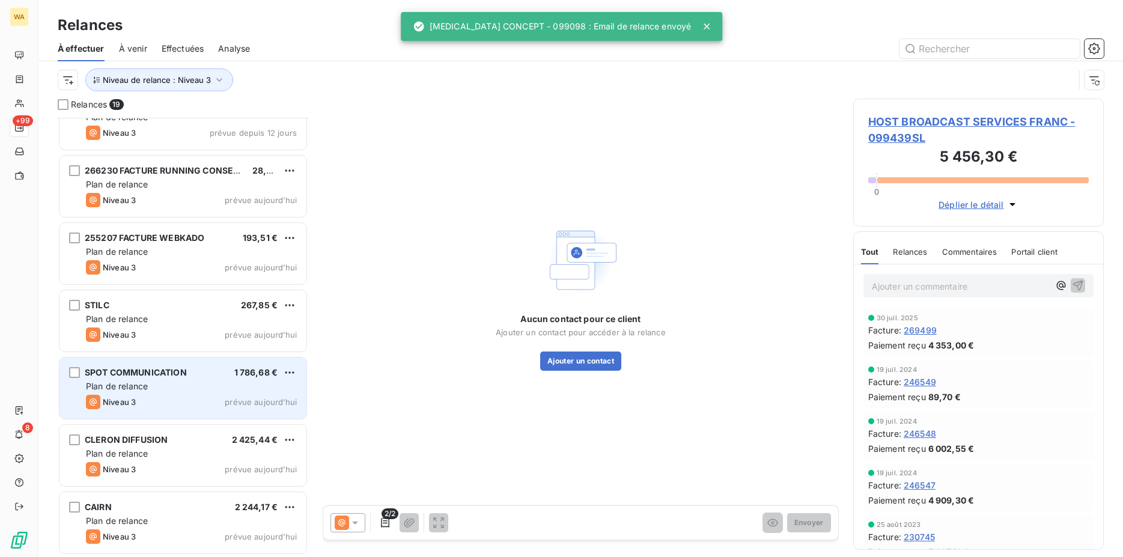
click at [138, 379] on div "SPOT COMMUNICATION" at bounding box center [136, 373] width 102 height 12
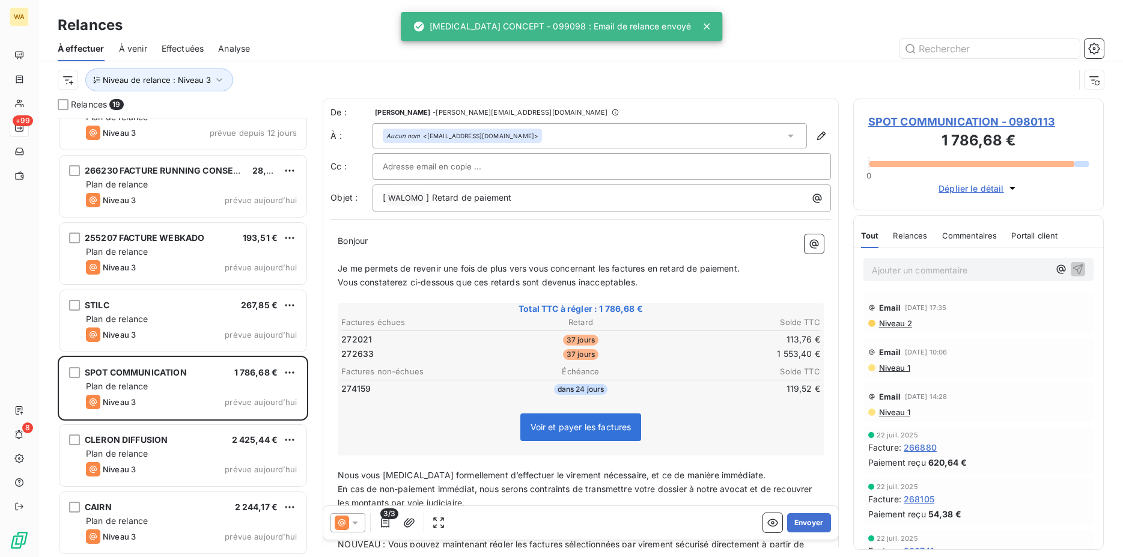
click at [346, 522] on icon at bounding box center [342, 523] width 14 height 14
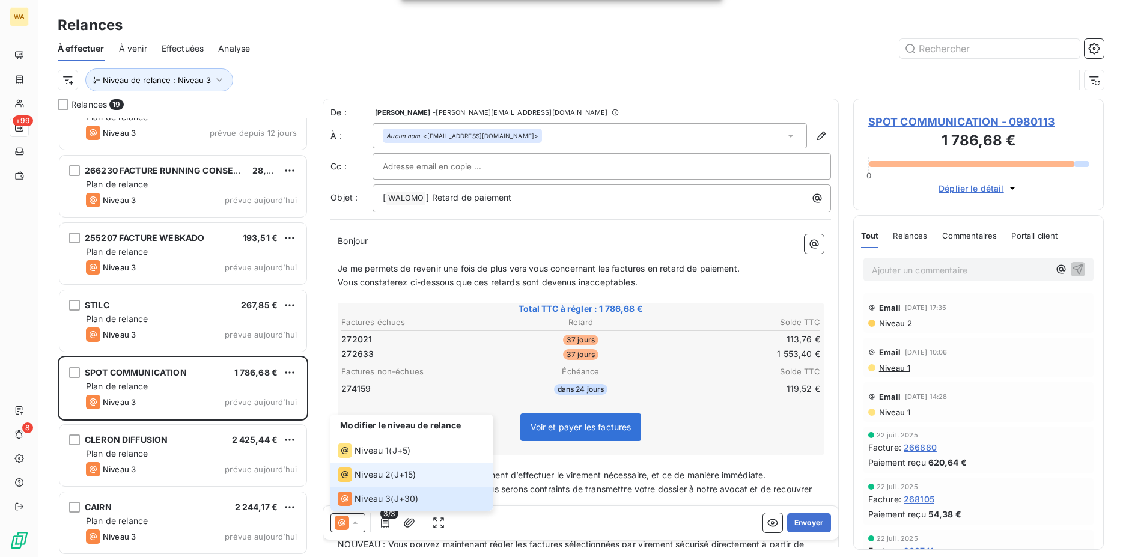
click at [364, 476] on span "Niveau 2" at bounding box center [373, 475] width 36 height 12
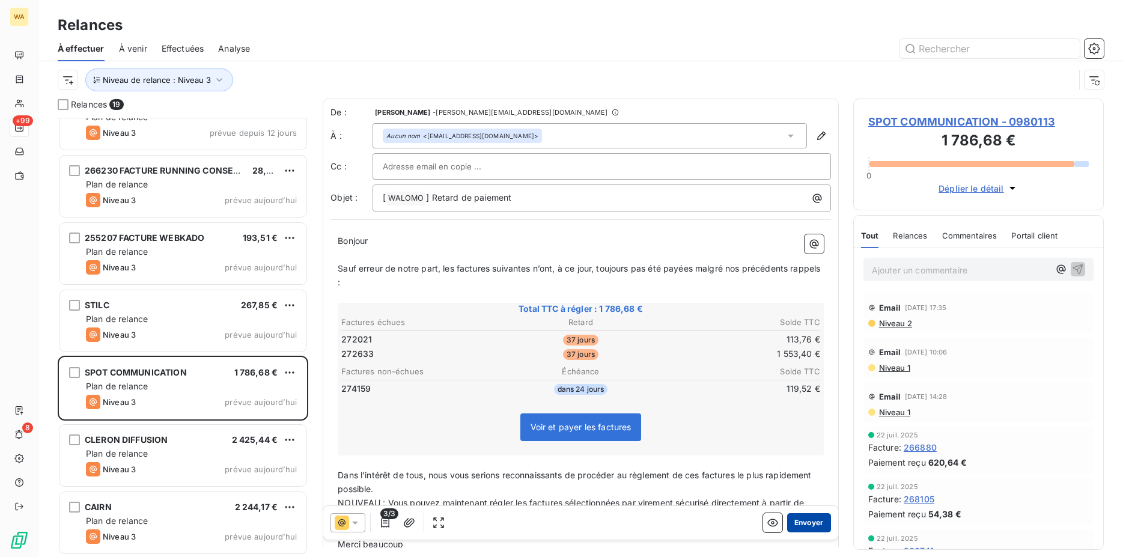
click at [789, 519] on button "Envoyer" at bounding box center [809, 522] width 44 height 19
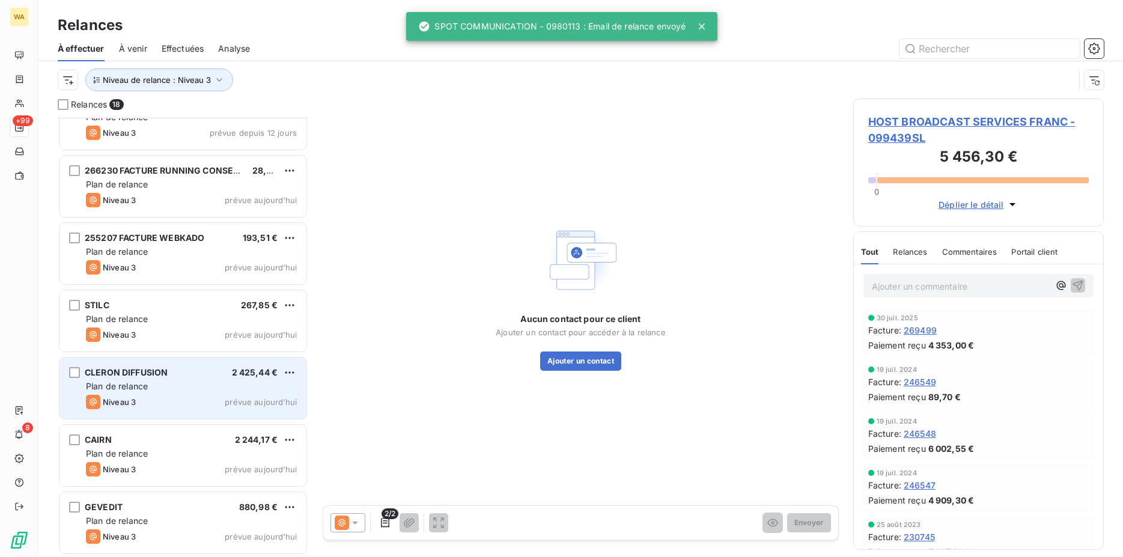
click at [164, 377] on span "CLERON DIFFUSION" at bounding box center [126, 372] width 83 height 10
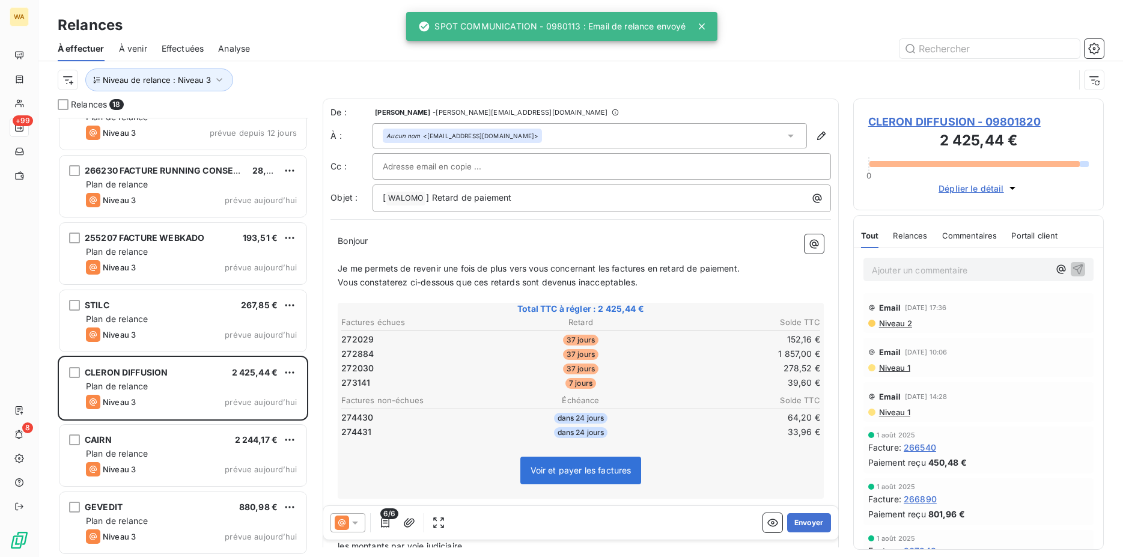
click at [354, 525] on icon at bounding box center [355, 523] width 12 height 12
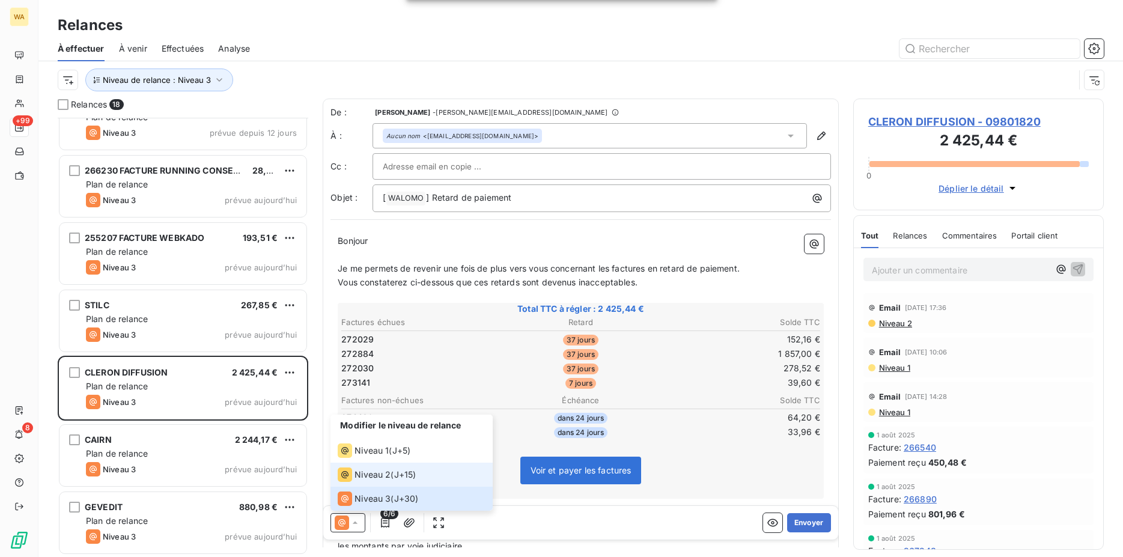
click at [377, 471] on span "Niveau 2" at bounding box center [373, 475] width 36 height 12
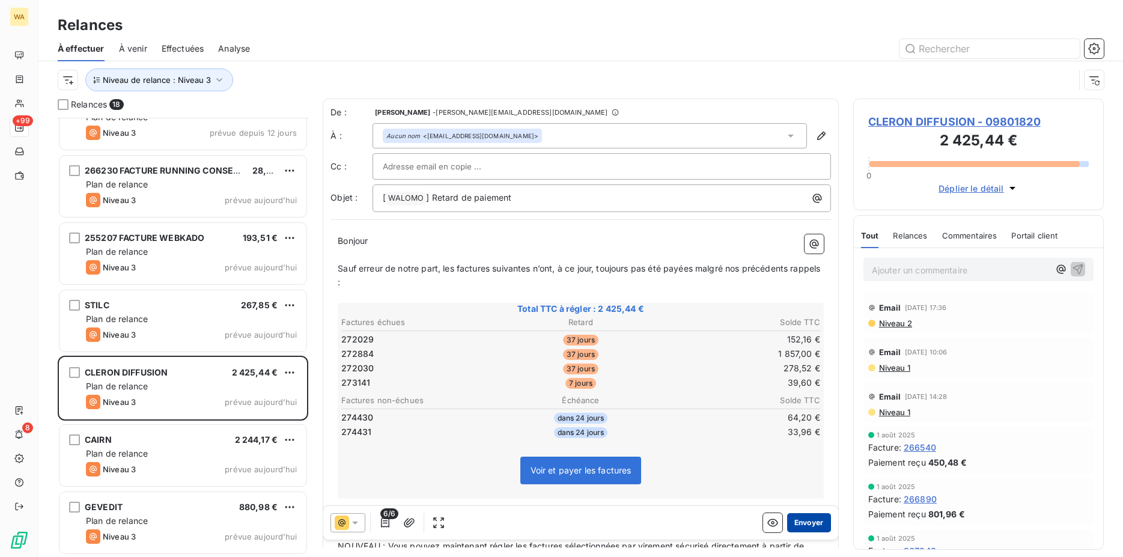
click at [793, 520] on button "Envoyer" at bounding box center [809, 522] width 44 height 19
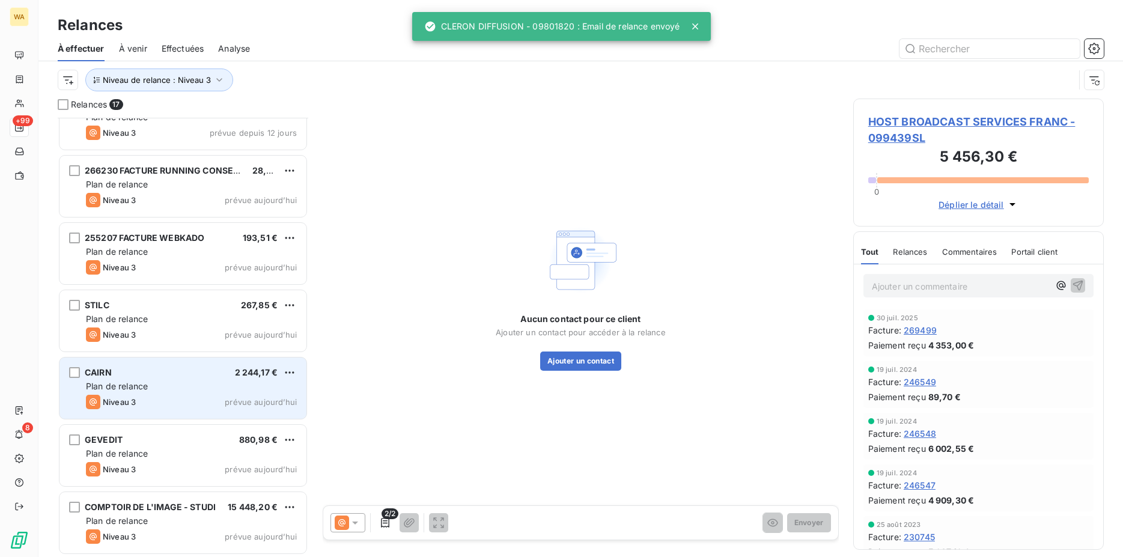
click at [139, 390] on span "Plan de relance" at bounding box center [117, 386] width 62 height 10
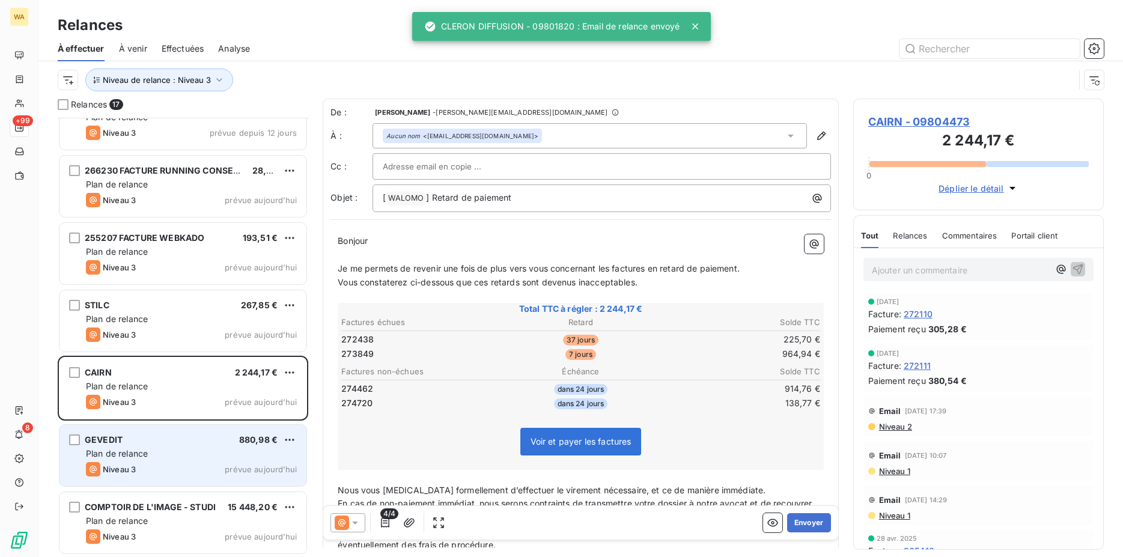
click at [178, 449] on div "Plan de relance" at bounding box center [191, 454] width 211 height 12
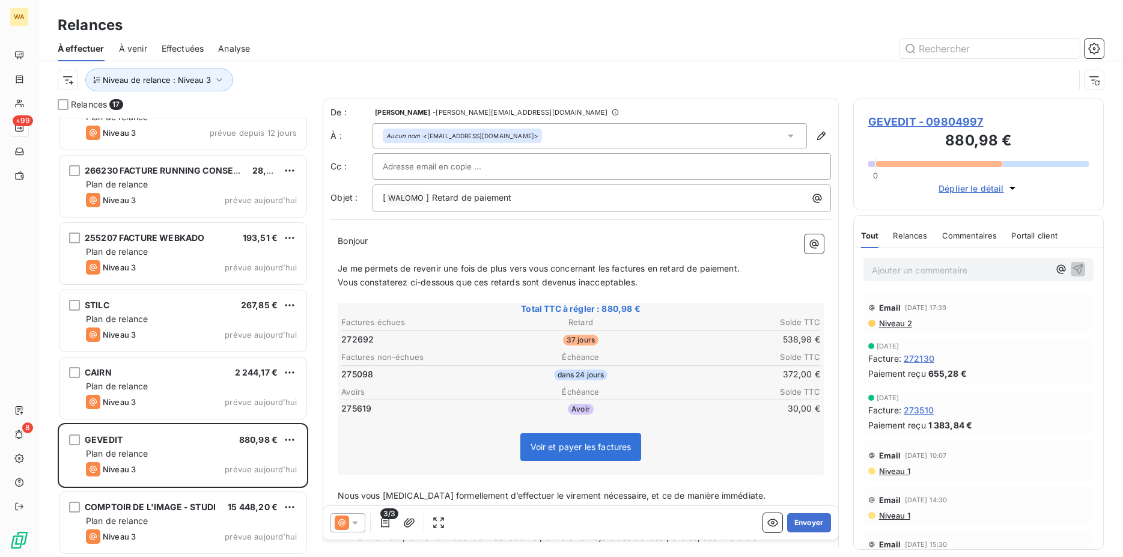
click at [346, 524] on icon at bounding box center [342, 523] width 14 height 14
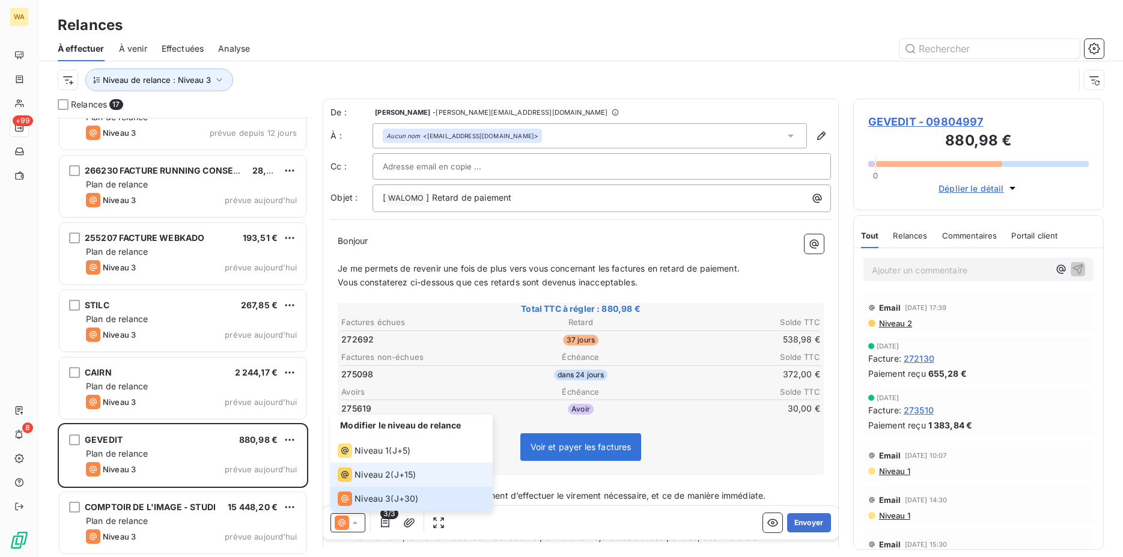
click at [367, 475] on span "Niveau 2" at bounding box center [373, 475] width 36 height 12
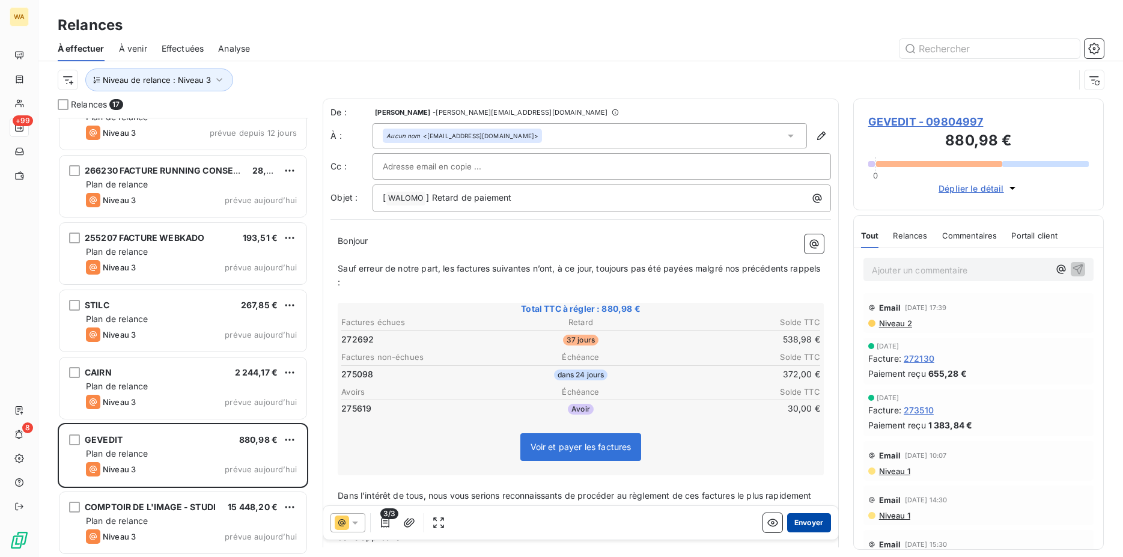
click at [796, 521] on button "Envoyer" at bounding box center [809, 522] width 44 height 19
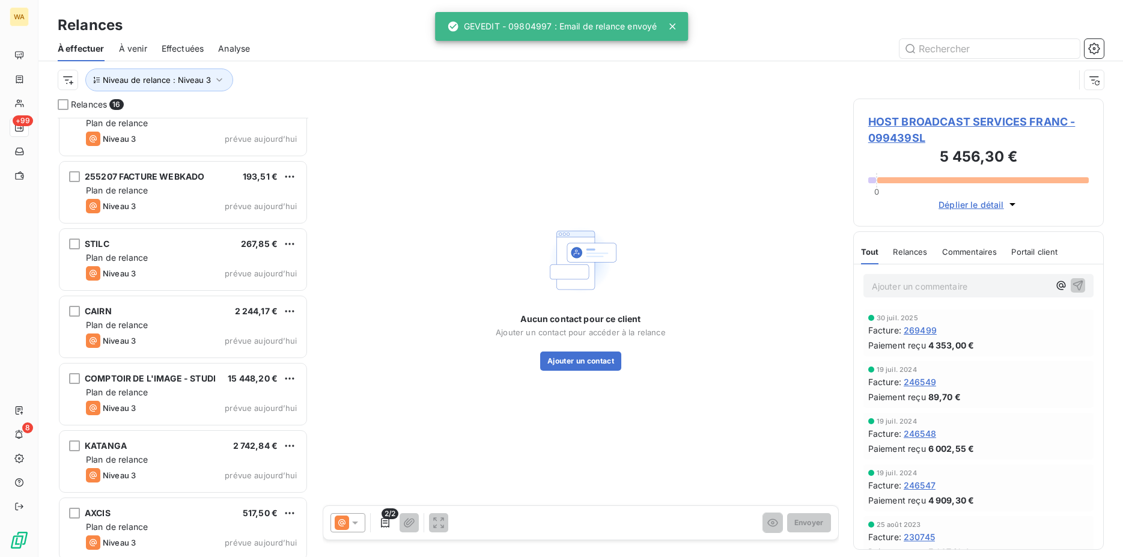
scroll to position [491, 0]
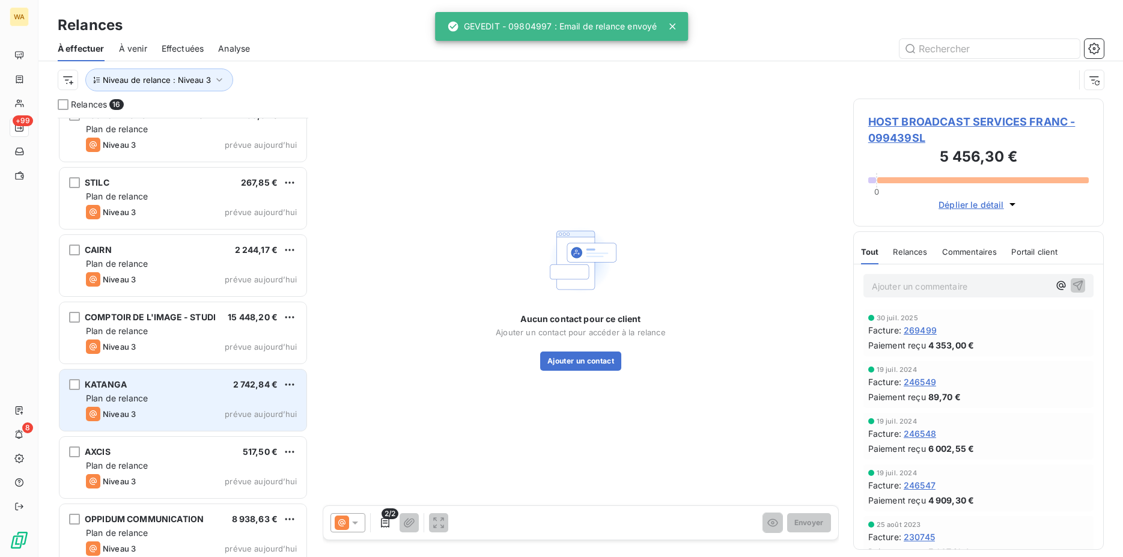
click at [164, 404] on div "Plan de relance" at bounding box center [191, 398] width 211 height 12
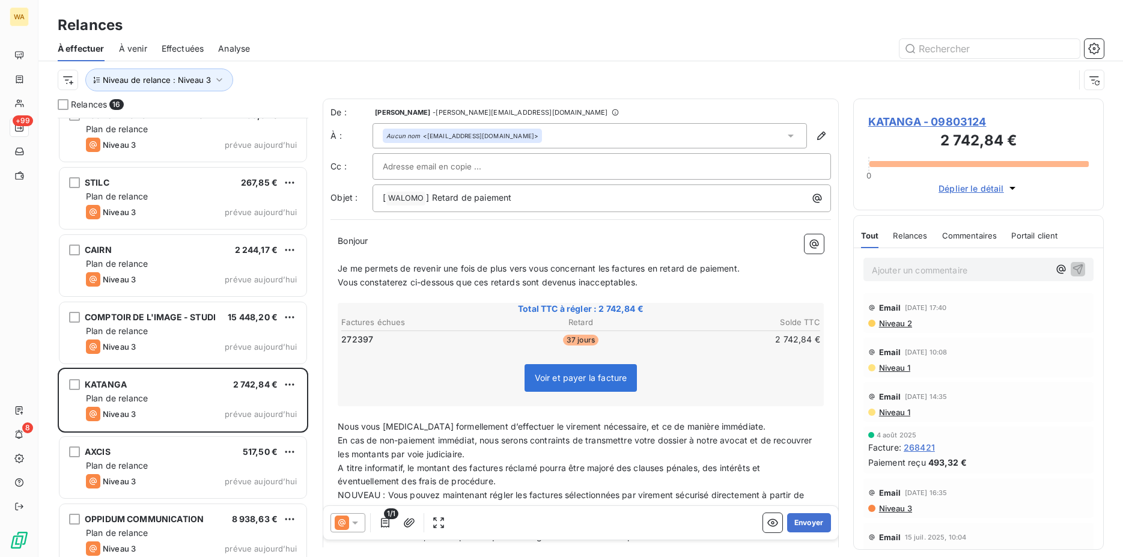
click at [357, 522] on icon at bounding box center [355, 523] width 6 height 3
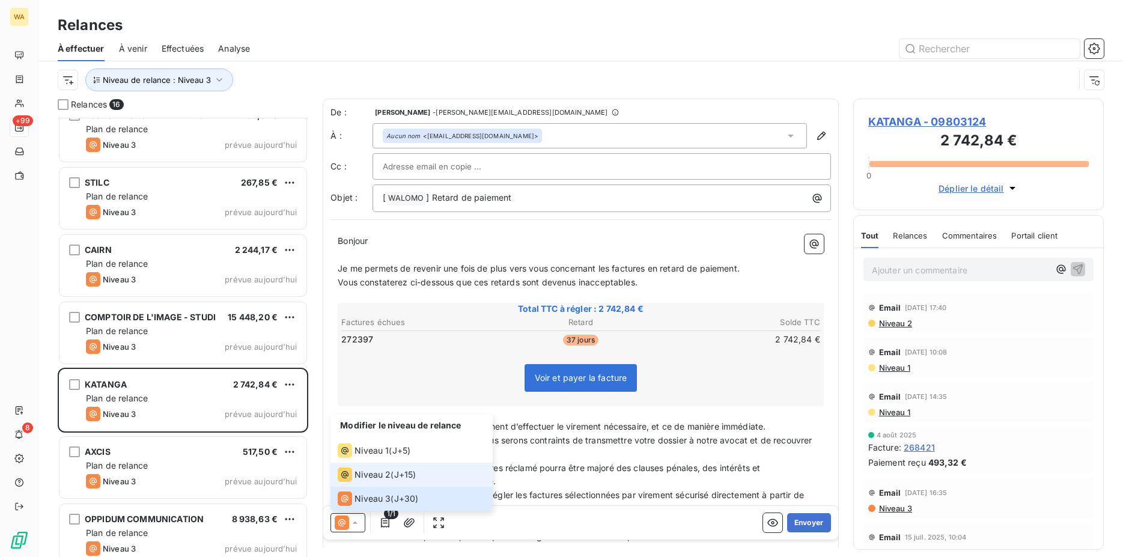
click at [365, 472] on span "Niveau 2" at bounding box center [373, 475] width 36 height 12
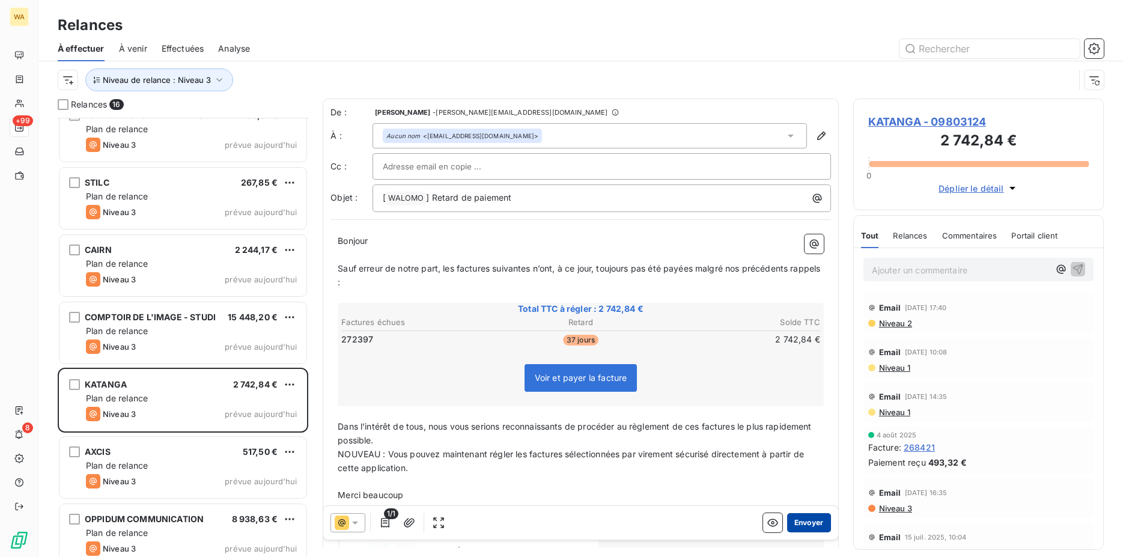
click at [799, 517] on button "Envoyer" at bounding box center [809, 522] width 44 height 19
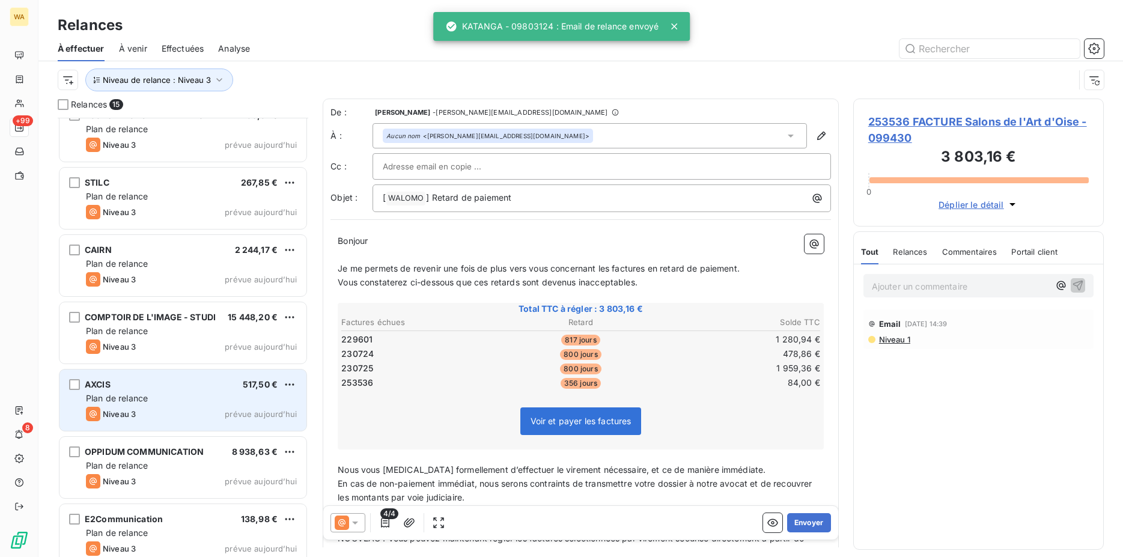
click at [160, 404] on div "Plan de relance" at bounding box center [191, 398] width 211 height 12
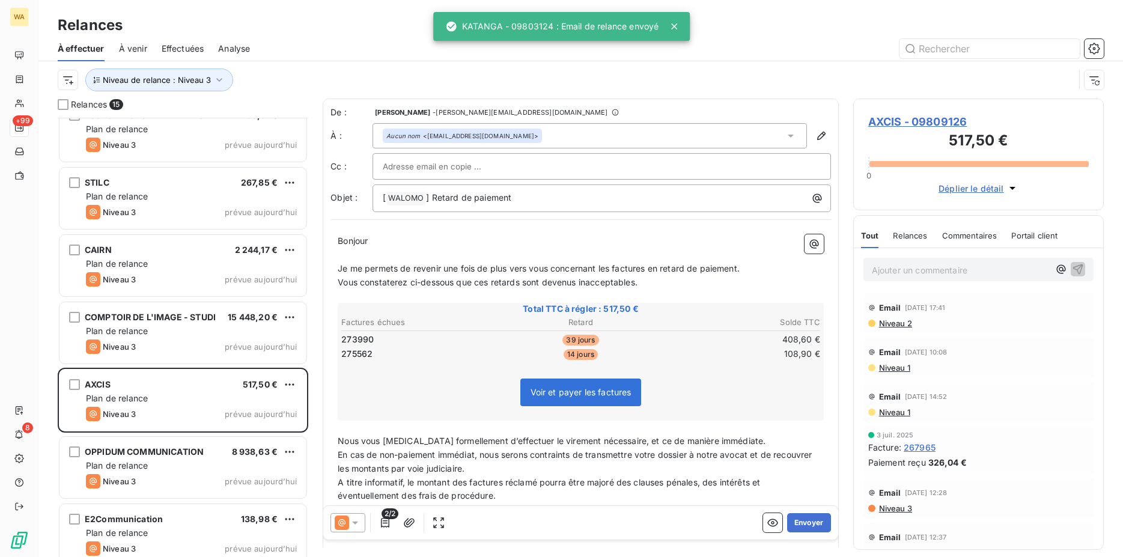
click at [341, 521] on icon at bounding box center [342, 523] width 14 height 14
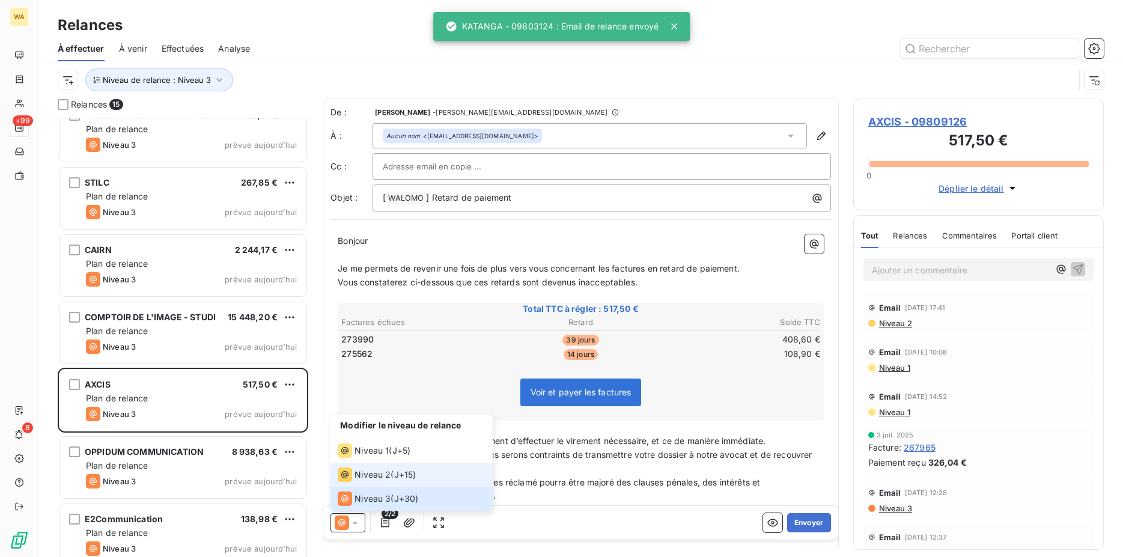
click at [363, 478] on span "Niveau 2" at bounding box center [373, 475] width 36 height 12
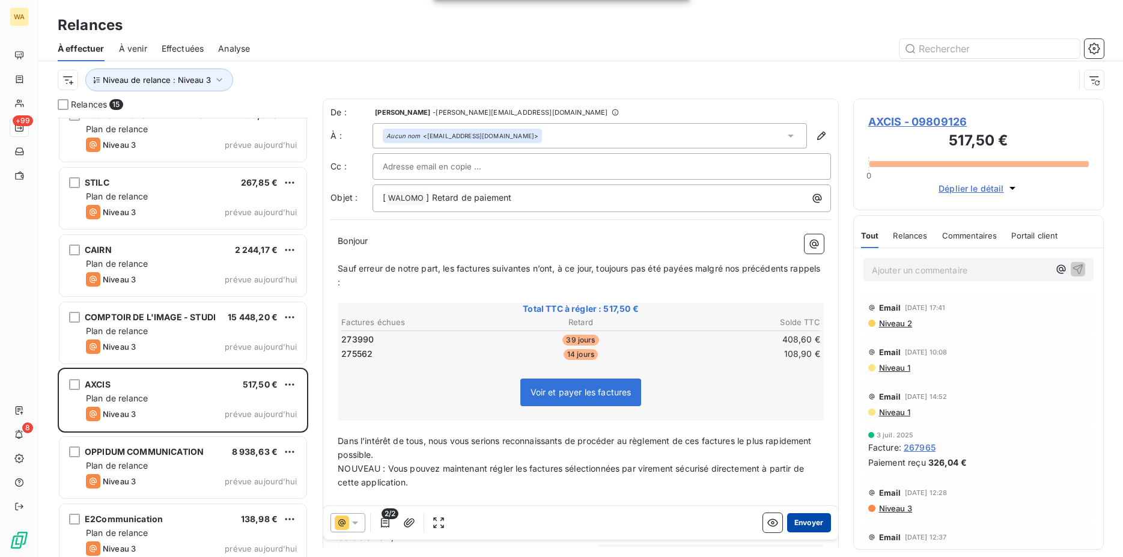
click at [806, 522] on button "Envoyer" at bounding box center [809, 522] width 44 height 19
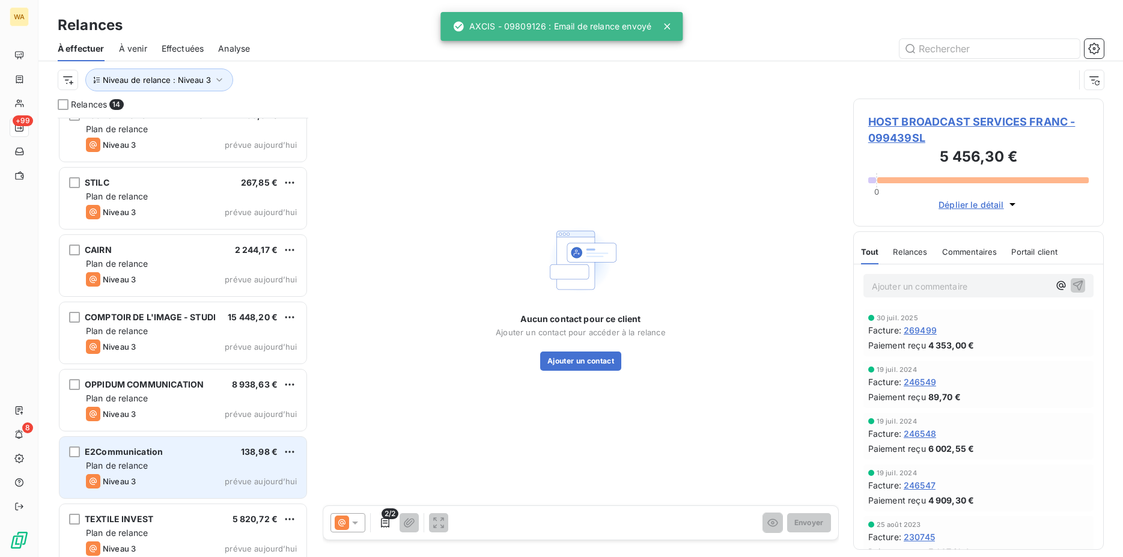
click at [151, 456] on span "E2Communication" at bounding box center [124, 452] width 78 height 10
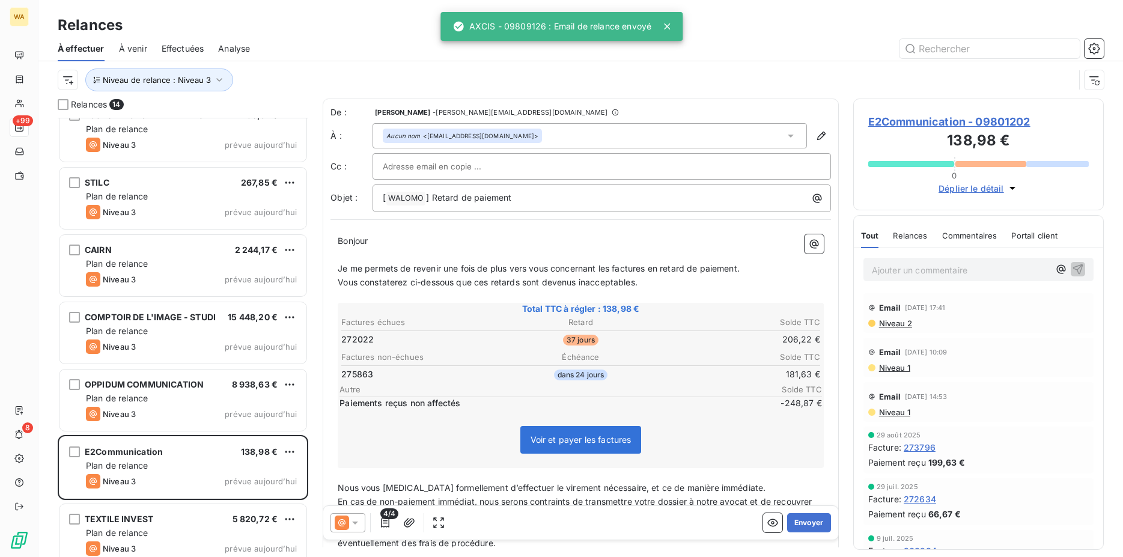
click at [361, 521] on icon at bounding box center [355, 523] width 12 height 12
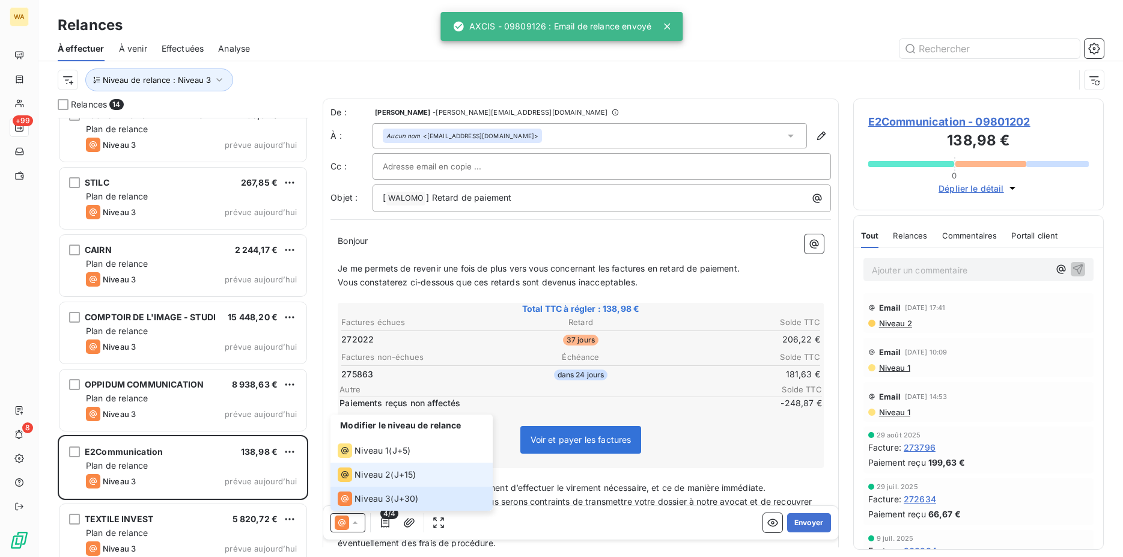
click at [366, 472] on span "Niveau 2" at bounding box center [373, 475] width 36 height 12
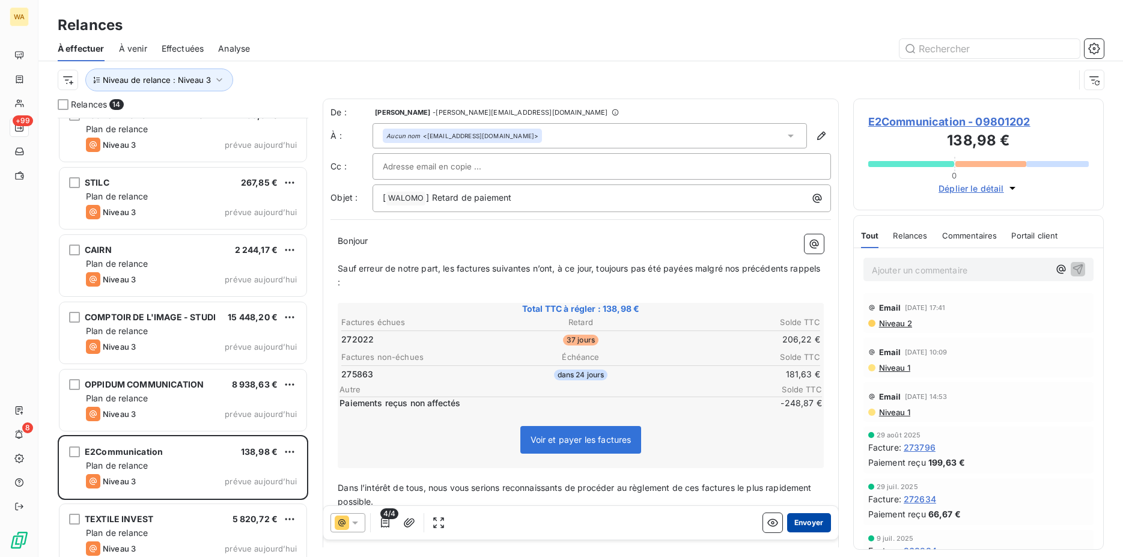
click at [794, 519] on button "Envoyer" at bounding box center [809, 522] width 44 height 19
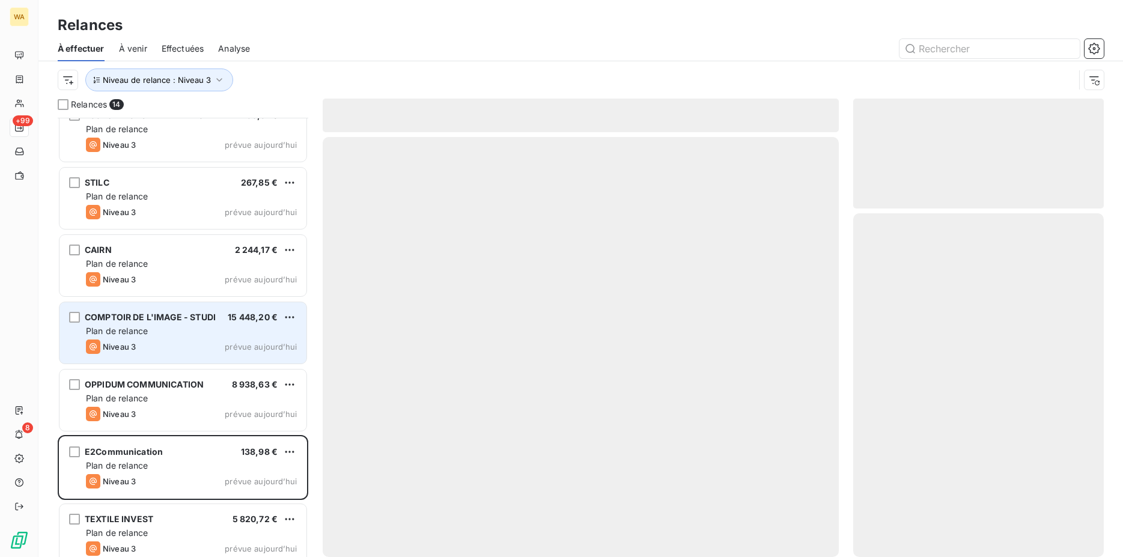
scroll to position [436, 0]
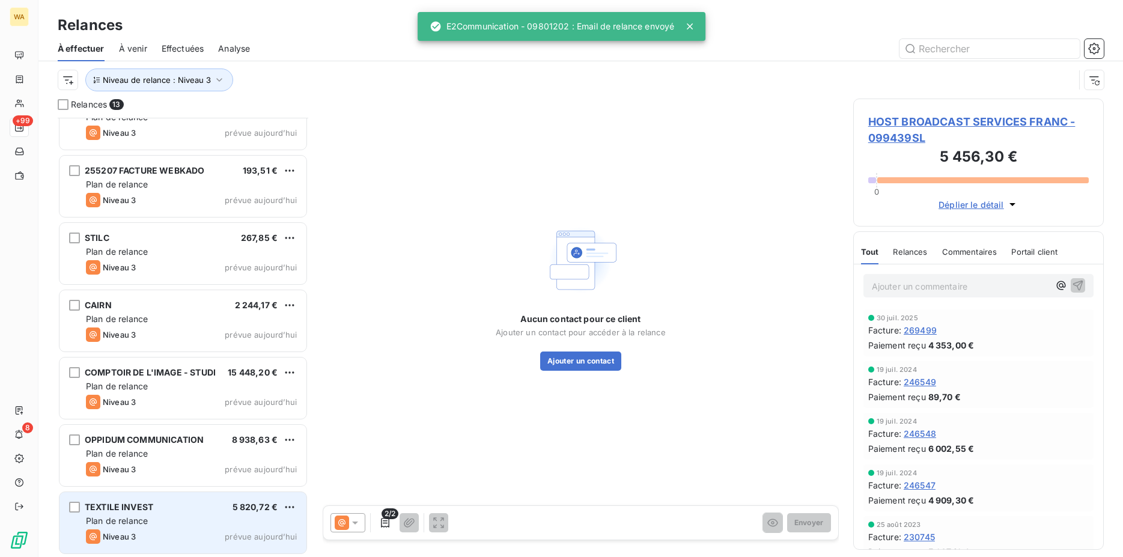
drag, startPoint x: 162, startPoint y: 507, endPoint x: 169, endPoint y: 502, distance: 9.2
click at [162, 507] on div "TEXTILE INVEST 5 820,72 €" at bounding box center [191, 507] width 211 height 11
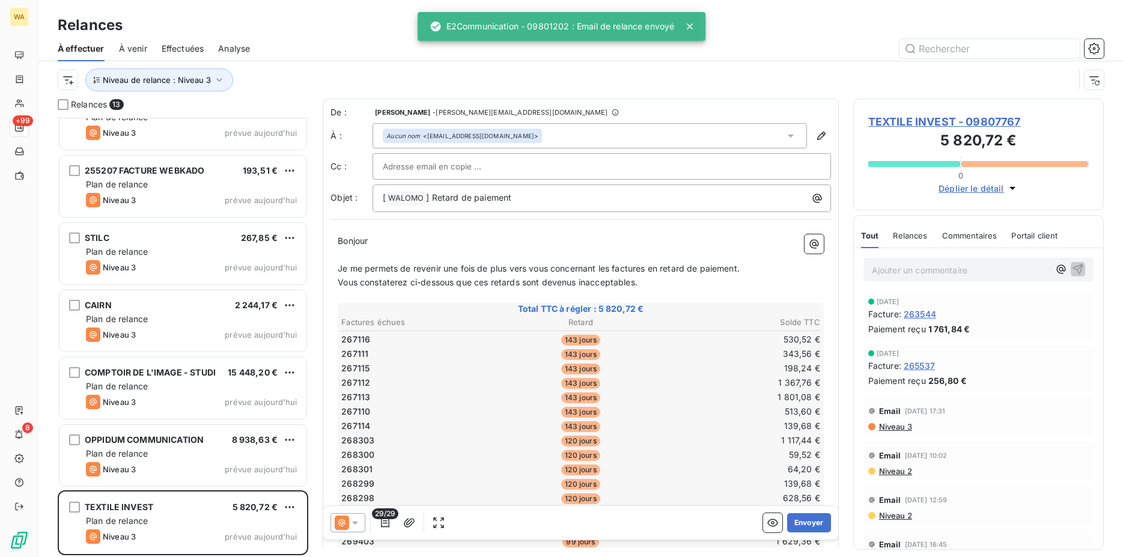
click at [359, 517] on icon at bounding box center [355, 523] width 12 height 12
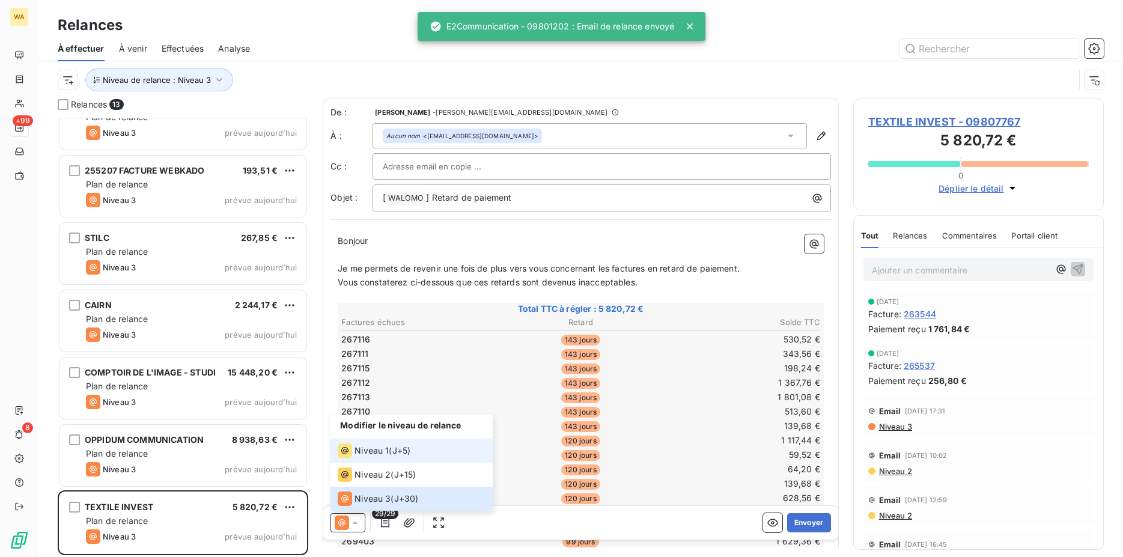
click at [372, 456] on span "Niveau 1" at bounding box center [372, 451] width 34 height 12
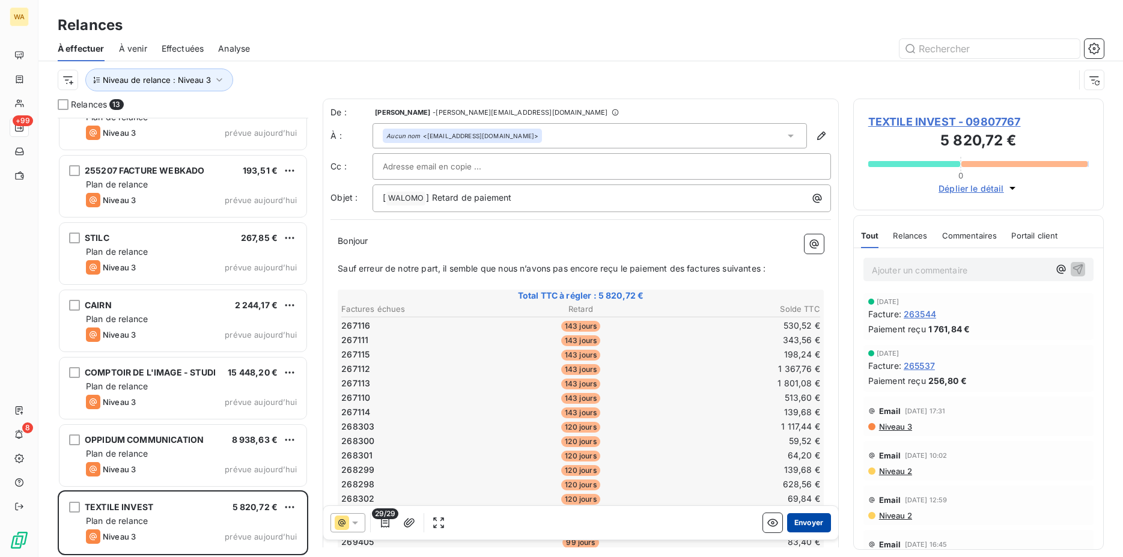
click at [808, 521] on button "Envoyer" at bounding box center [809, 522] width 44 height 19
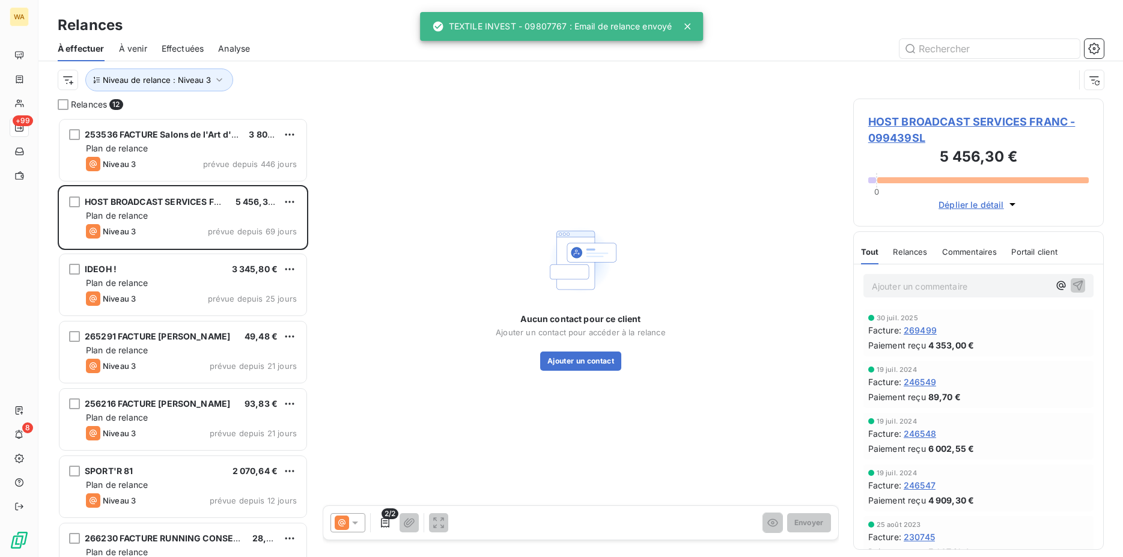
scroll to position [62, 0]
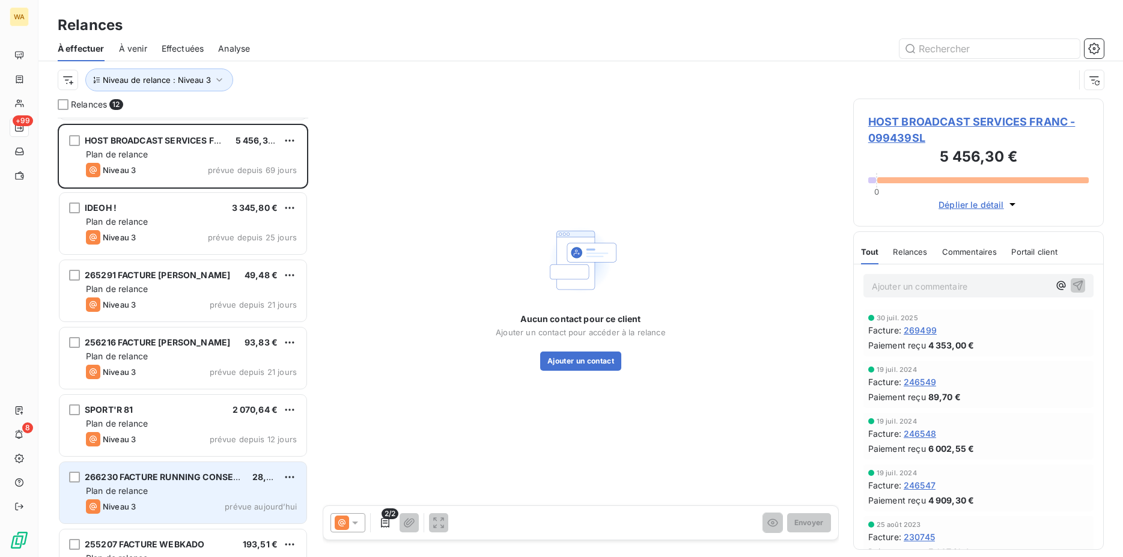
click at [191, 483] on div "266230 FACTURE RUNNING CONSEIL HAGUENAU" at bounding box center [164, 477] width 158 height 12
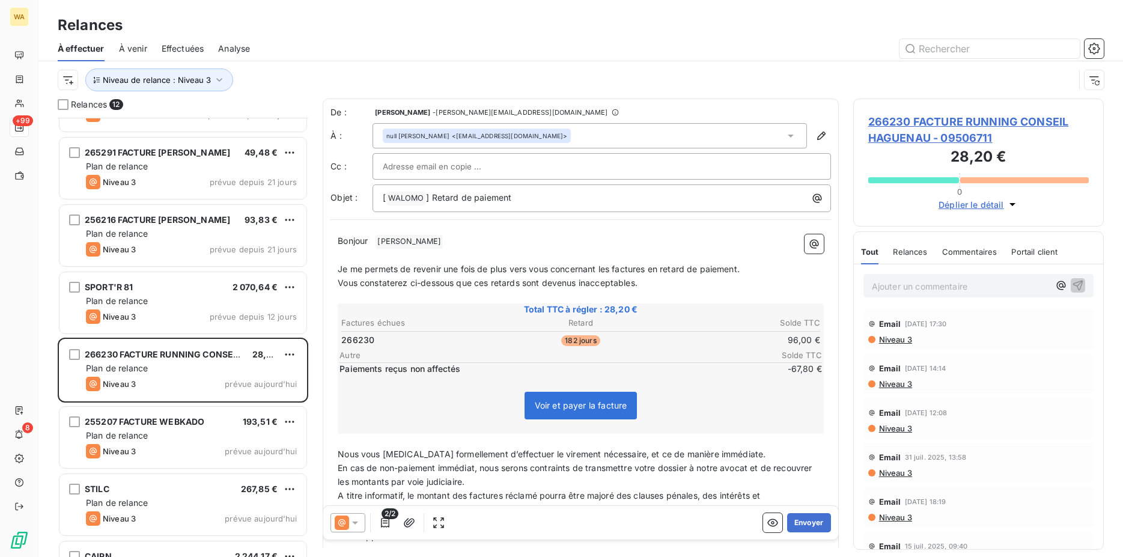
scroll to position [246, 0]
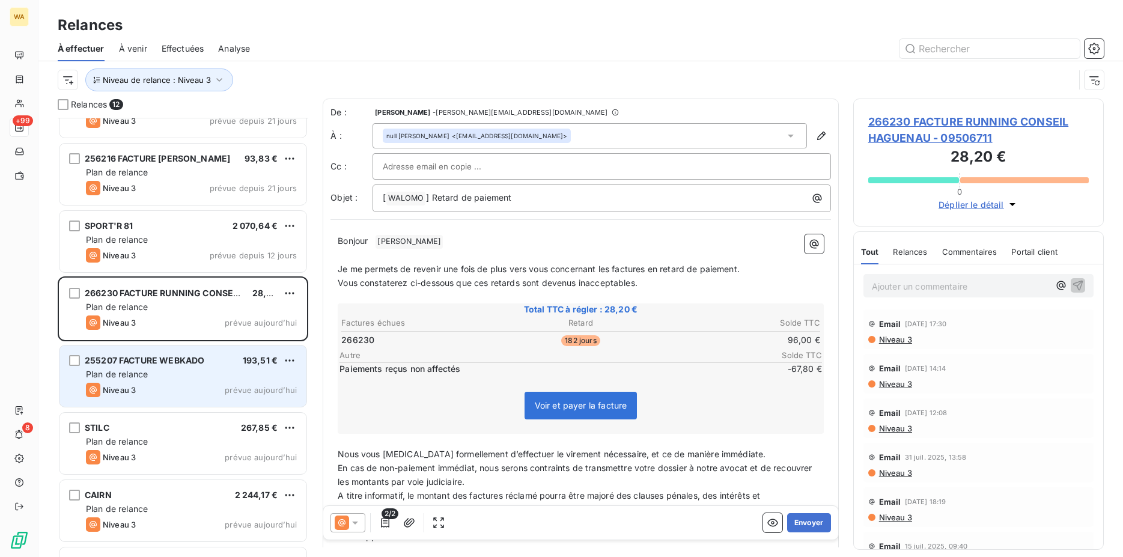
click at [234, 363] on div "255207 FACTURE WEBKADO 193,51 €" at bounding box center [191, 360] width 211 height 11
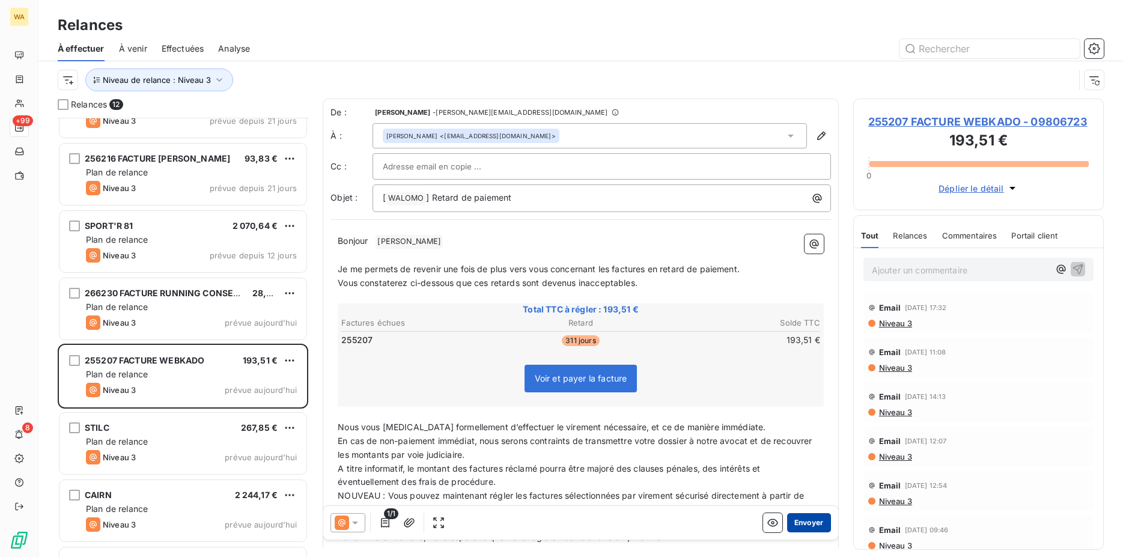
click at [809, 525] on button "Envoyer" at bounding box center [809, 522] width 44 height 19
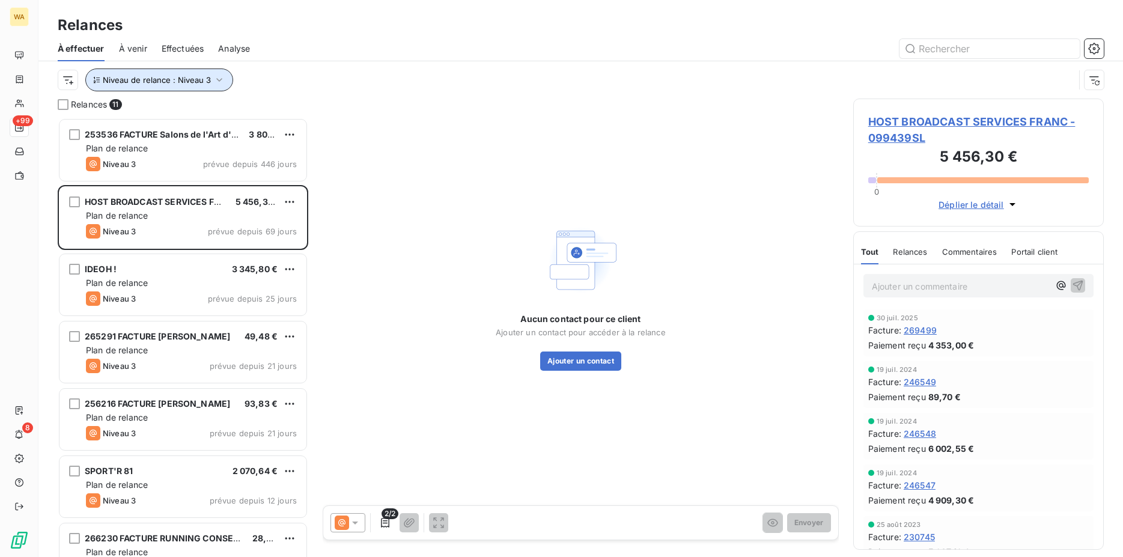
click at [205, 76] on span "Niveau de relance : Niveau 3" at bounding box center [157, 80] width 108 height 10
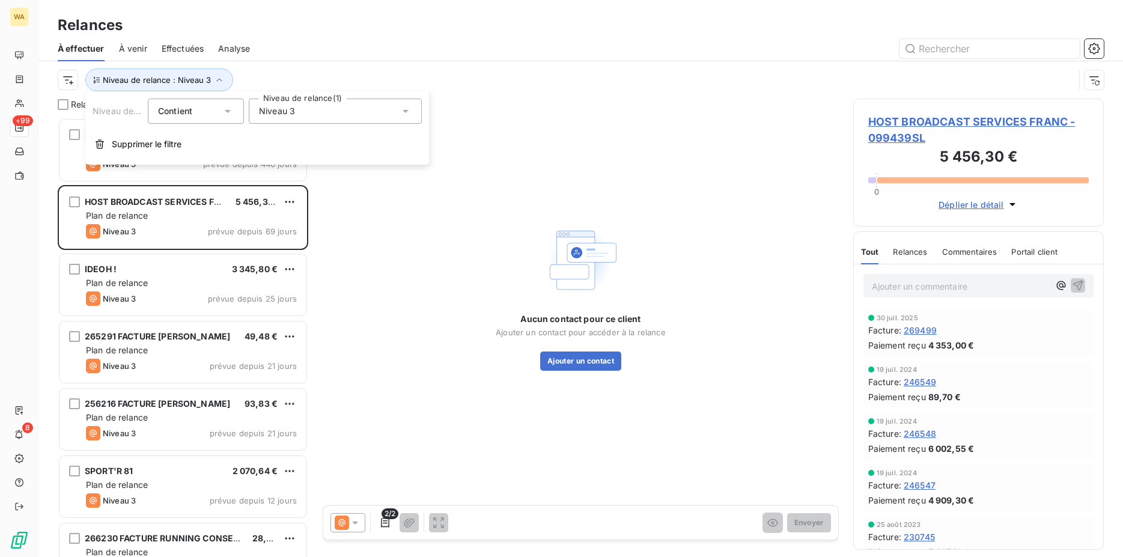
click at [285, 115] on span "Niveau 3" at bounding box center [277, 111] width 36 height 12
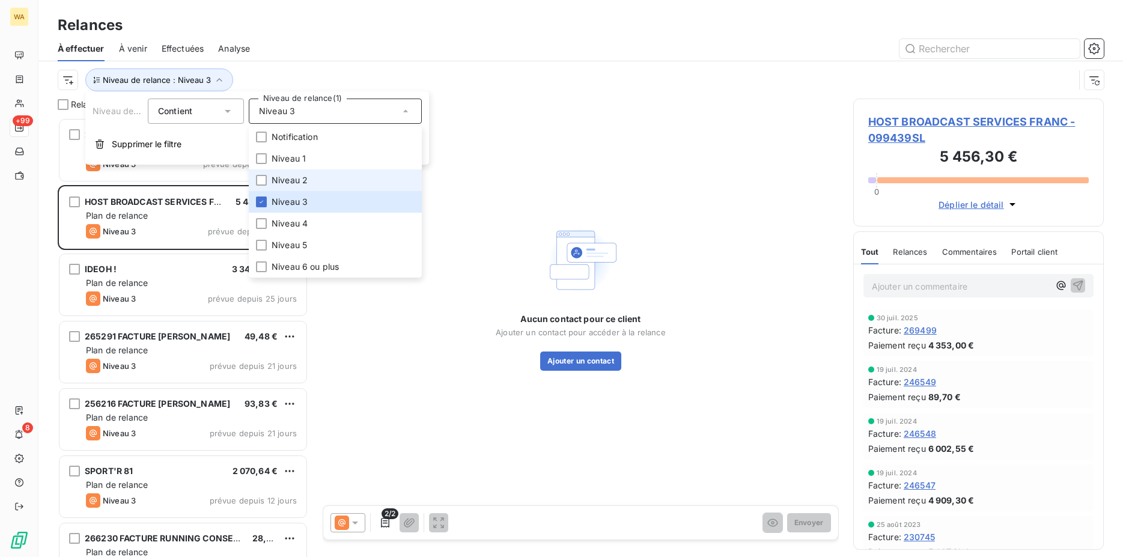
click at [311, 177] on li "Niveau 2" at bounding box center [335, 180] width 173 height 22
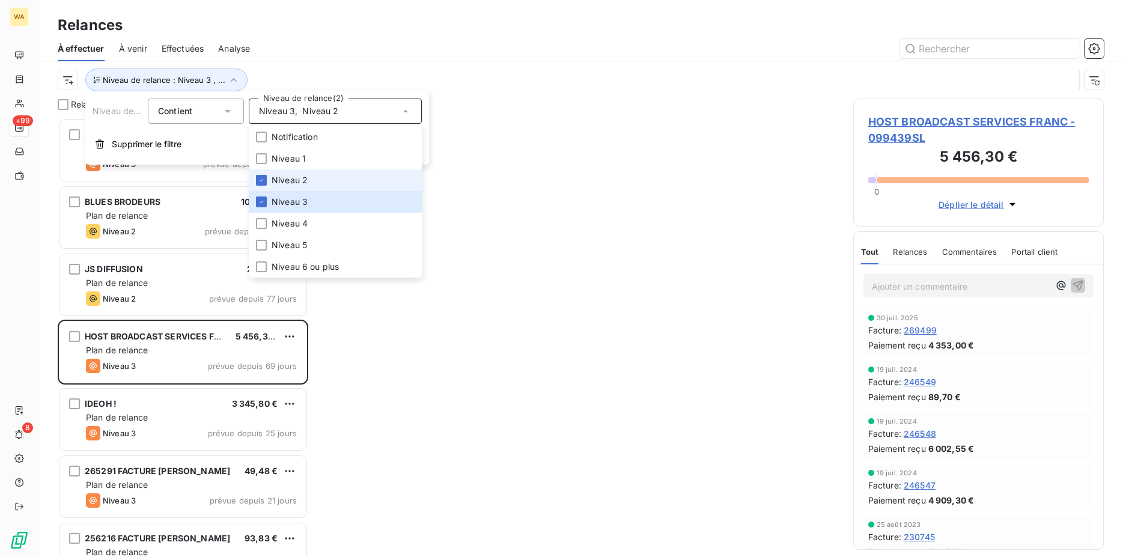
scroll to position [429, 241]
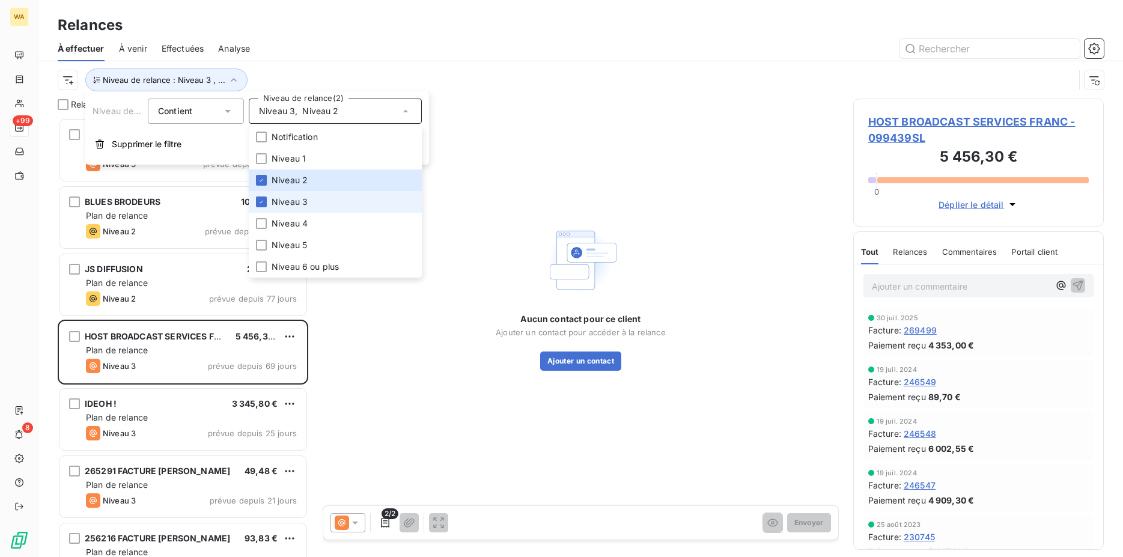
click at [293, 198] on span "Niveau 3" at bounding box center [290, 202] width 36 height 12
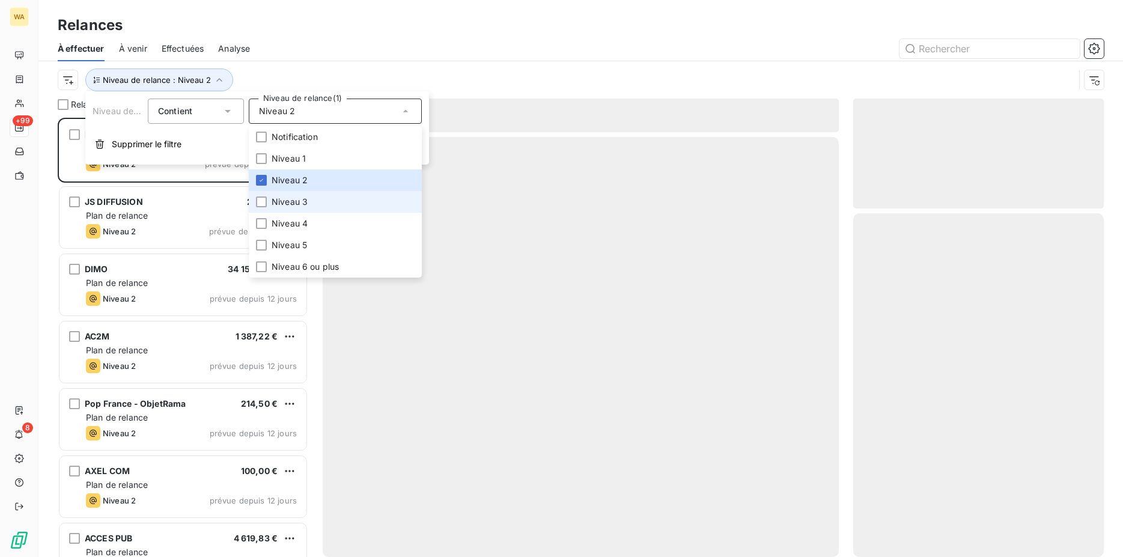
scroll to position [429, 241]
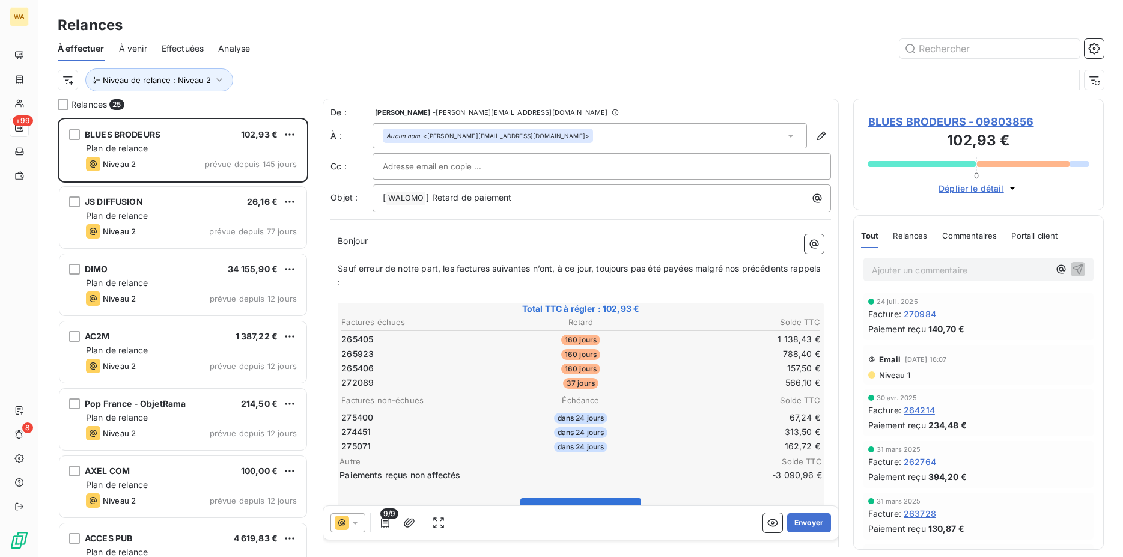
click at [468, 48] on div at bounding box center [684, 48] width 840 height 19
